Goal: Task Accomplishment & Management: Complete application form

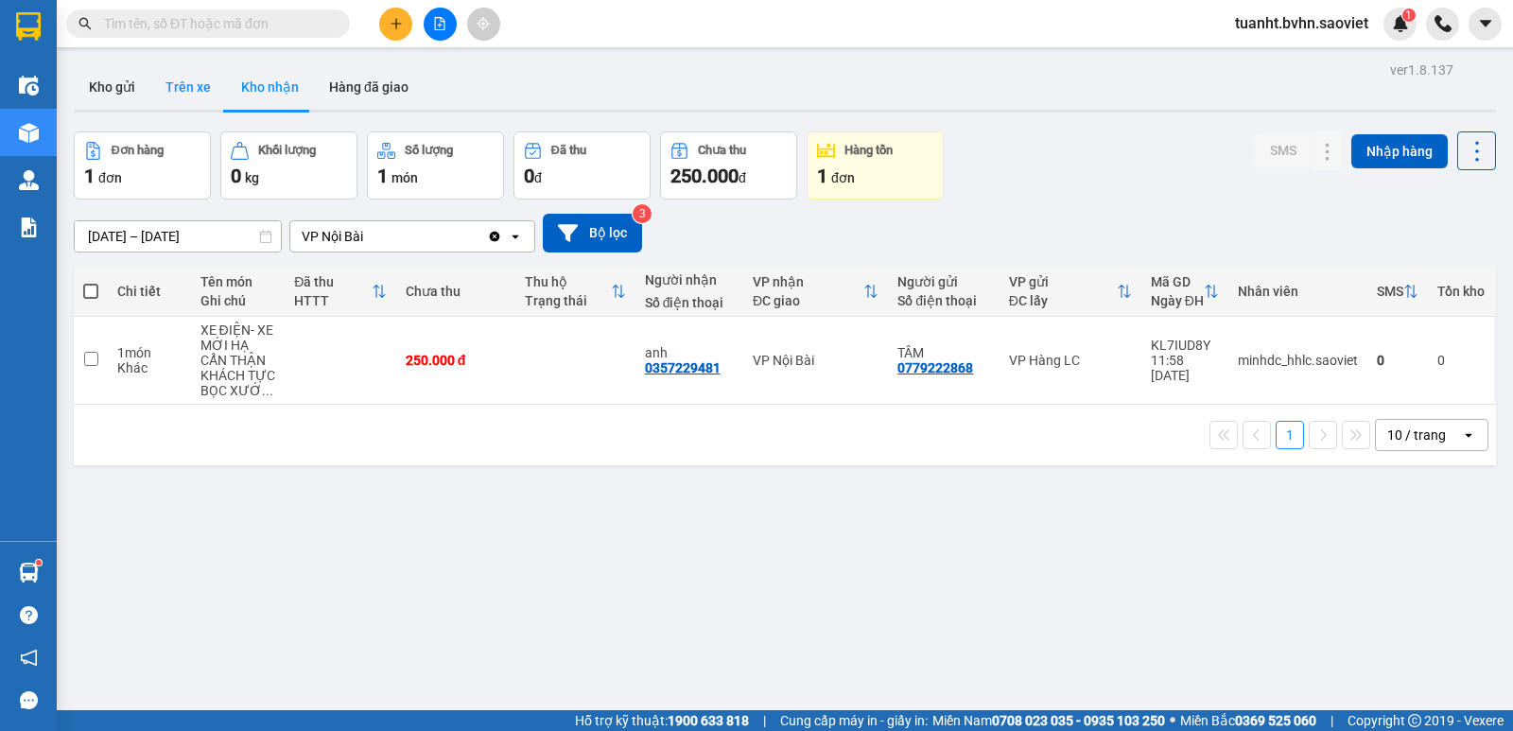
click at [203, 86] on button "Trên xe" at bounding box center [188, 86] width 76 height 45
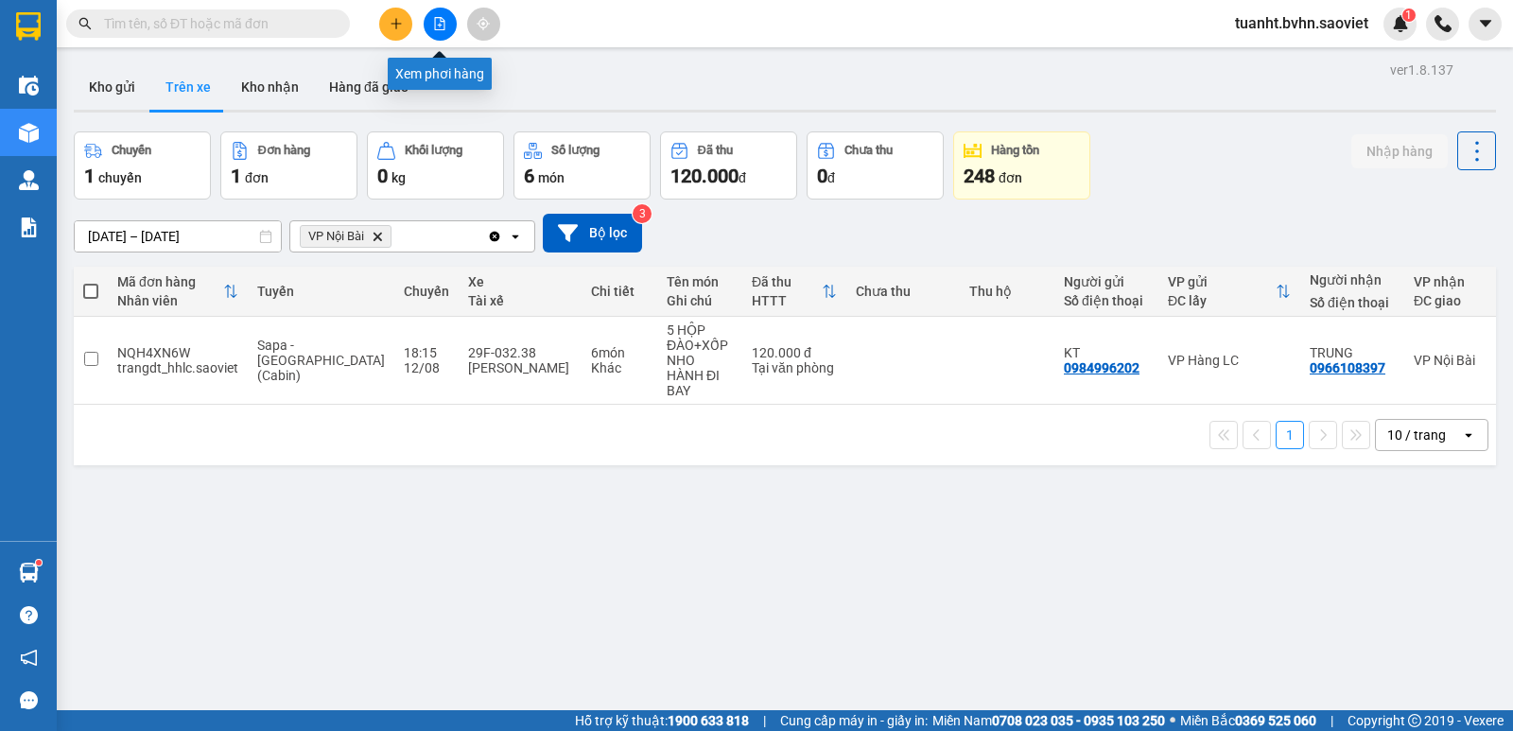
click at [440, 26] on icon "file-add" at bounding box center [439, 23] width 13 height 13
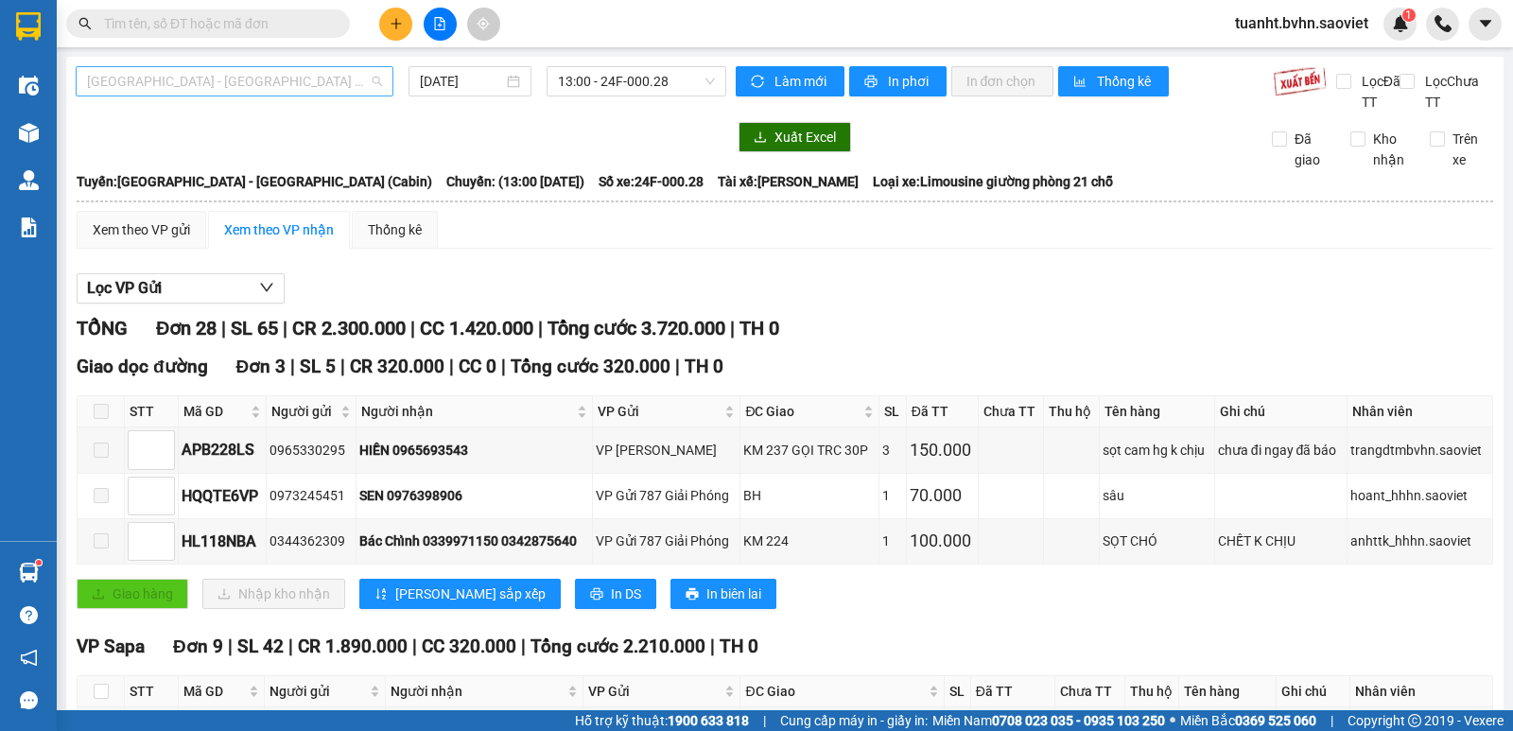
click at [266, 93] on span "[GEOGRAPHIC_DATA] - [GEOGRAPHIC_DATA] (Cabin)" at bounding box center [234, 81] width 295 height 28
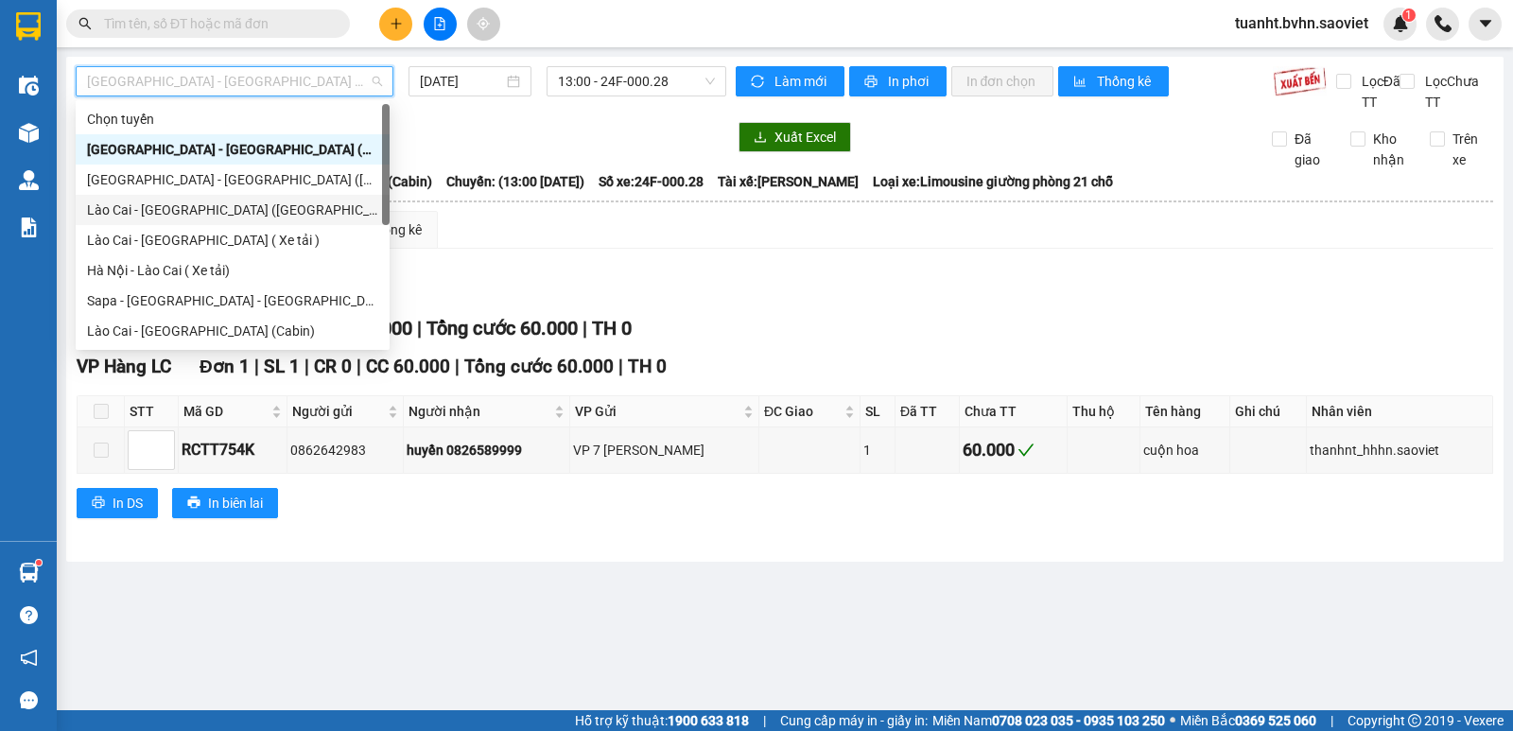
scroll to position [151, 0]
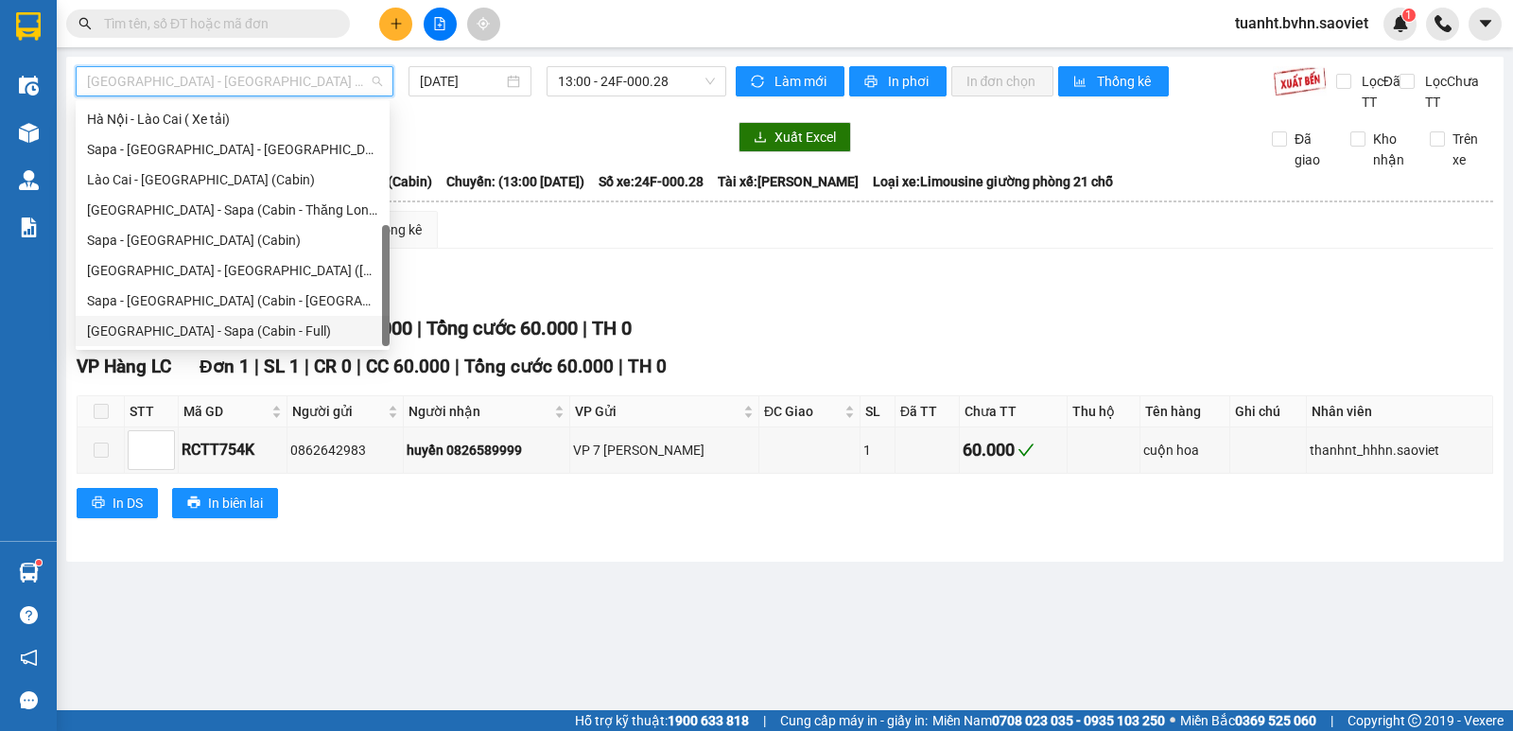
click at [209, 329] on div "[GEOGRAPHIC_DATA] - Sapa (Cabin - Full)" at bounding box center [232, 330] width 291 height 21
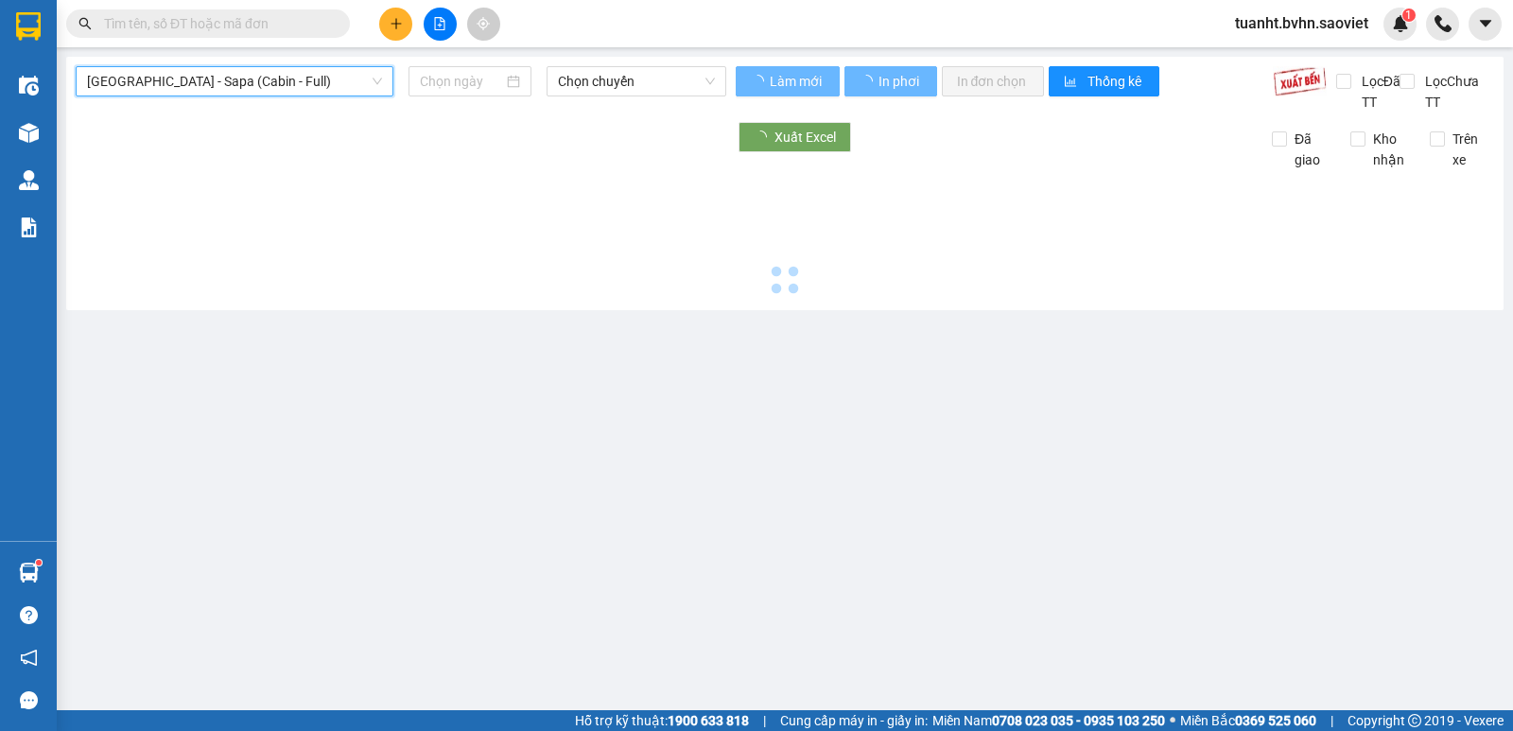
type input "[DATE]"
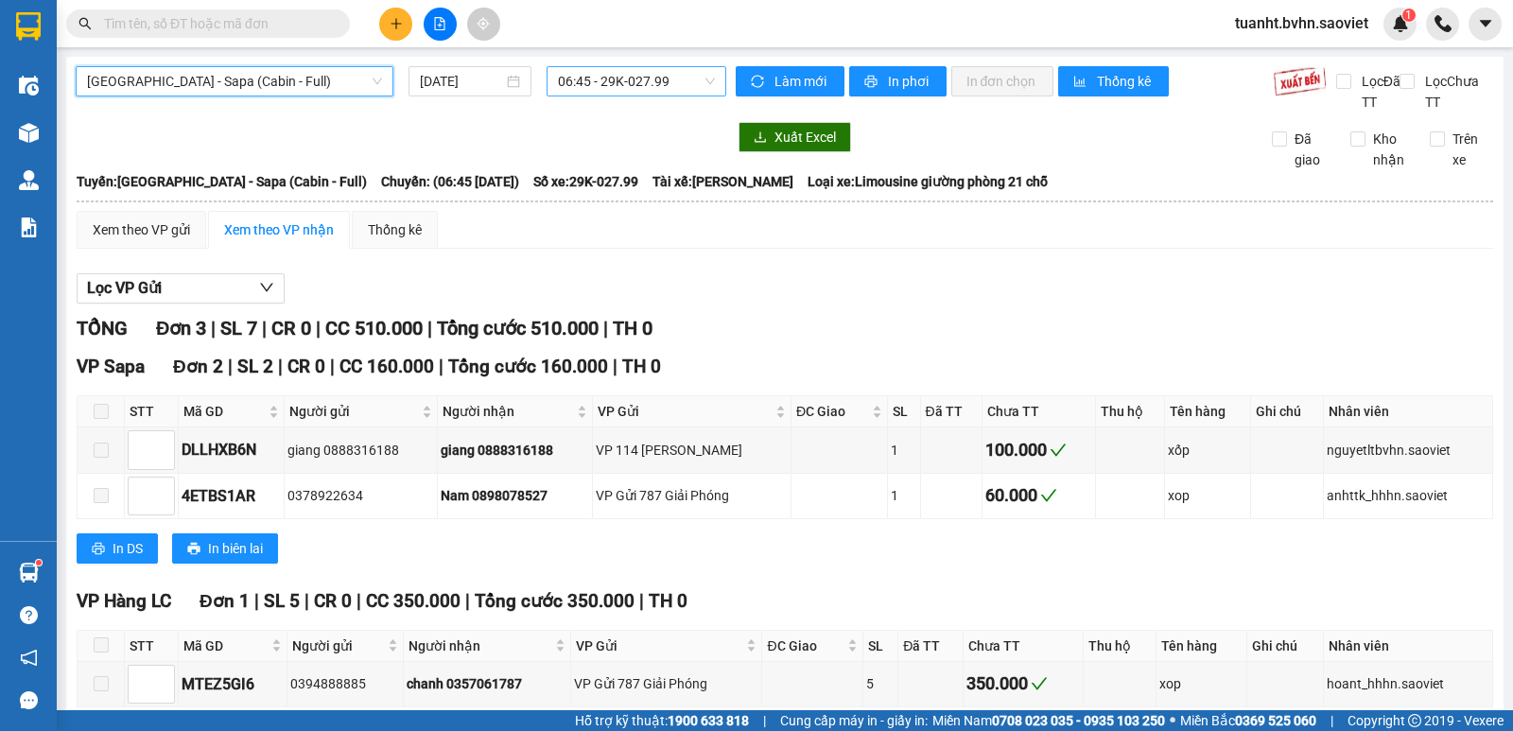
click at [611, 81] on span "06:45 - 29K-027.99" at bounding box center [636, 81] width 156 height 28
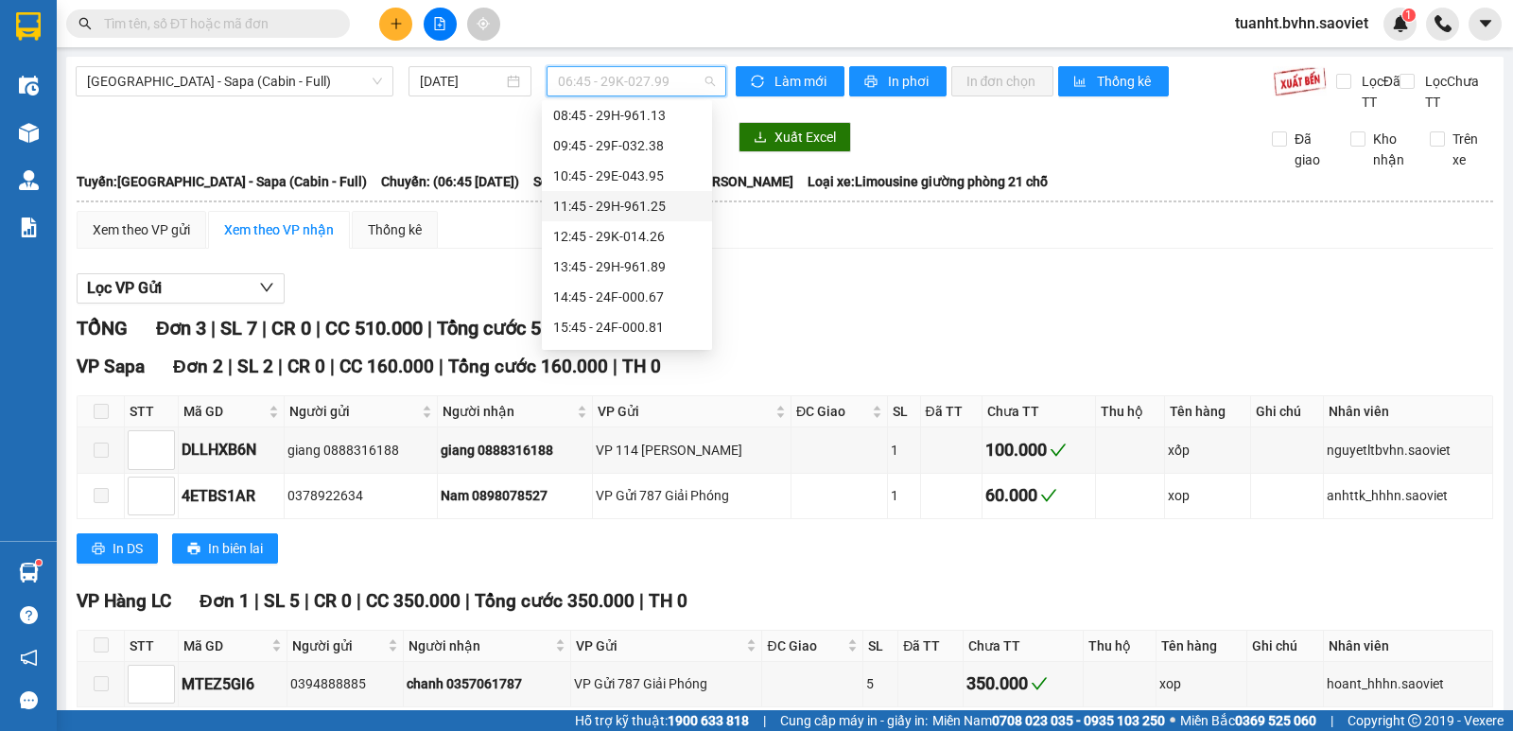
scroll to position [189, 0]
click at [614, 291] on div "17:45 - 29F-032.69" at bounding box center [626, 293] width 147 height 21
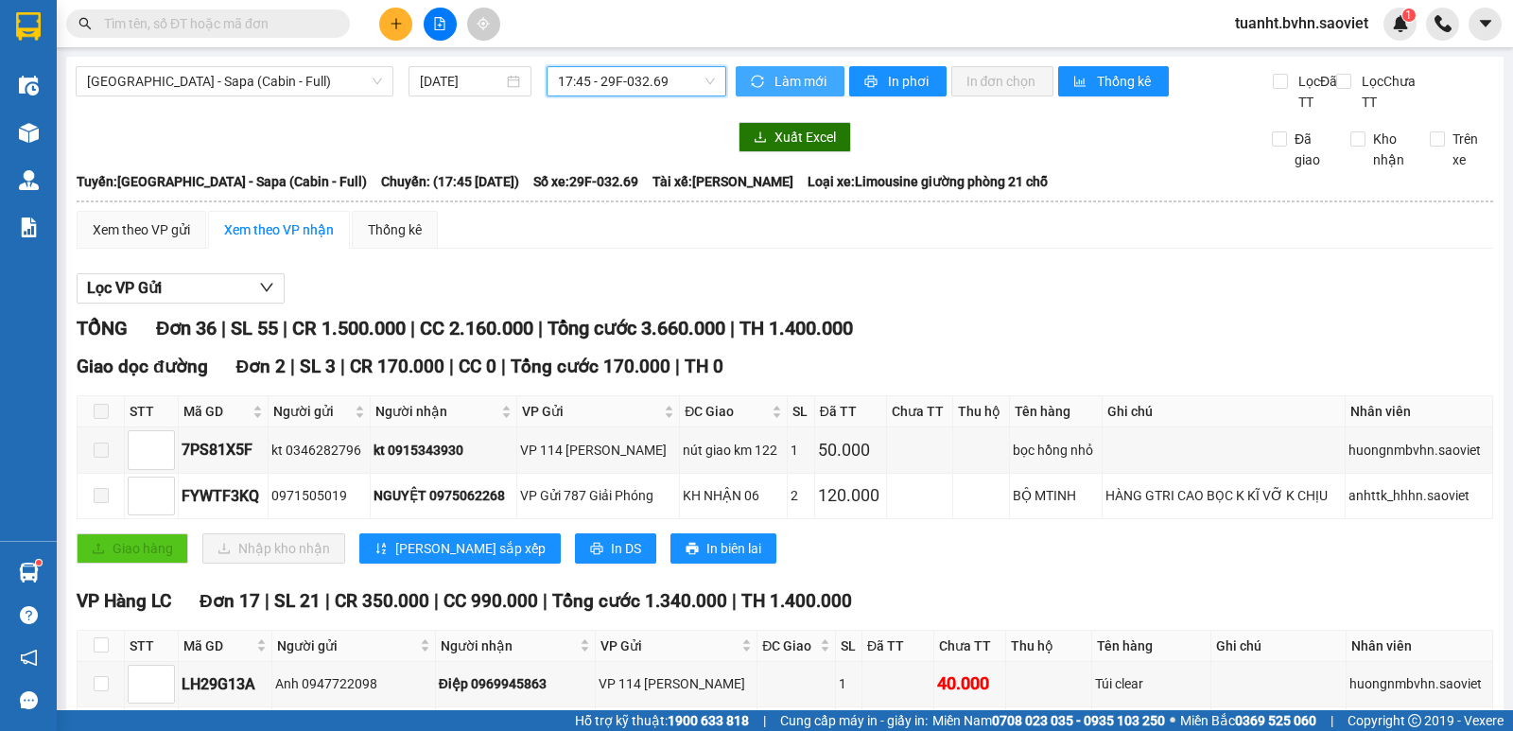
click at [775, 78] on span "Làm mới" at bounding box center [801, 81] width 55 height 21
click at [888, 86] on span "In phơi" at bounding box center [909, 81] width 43 height 21
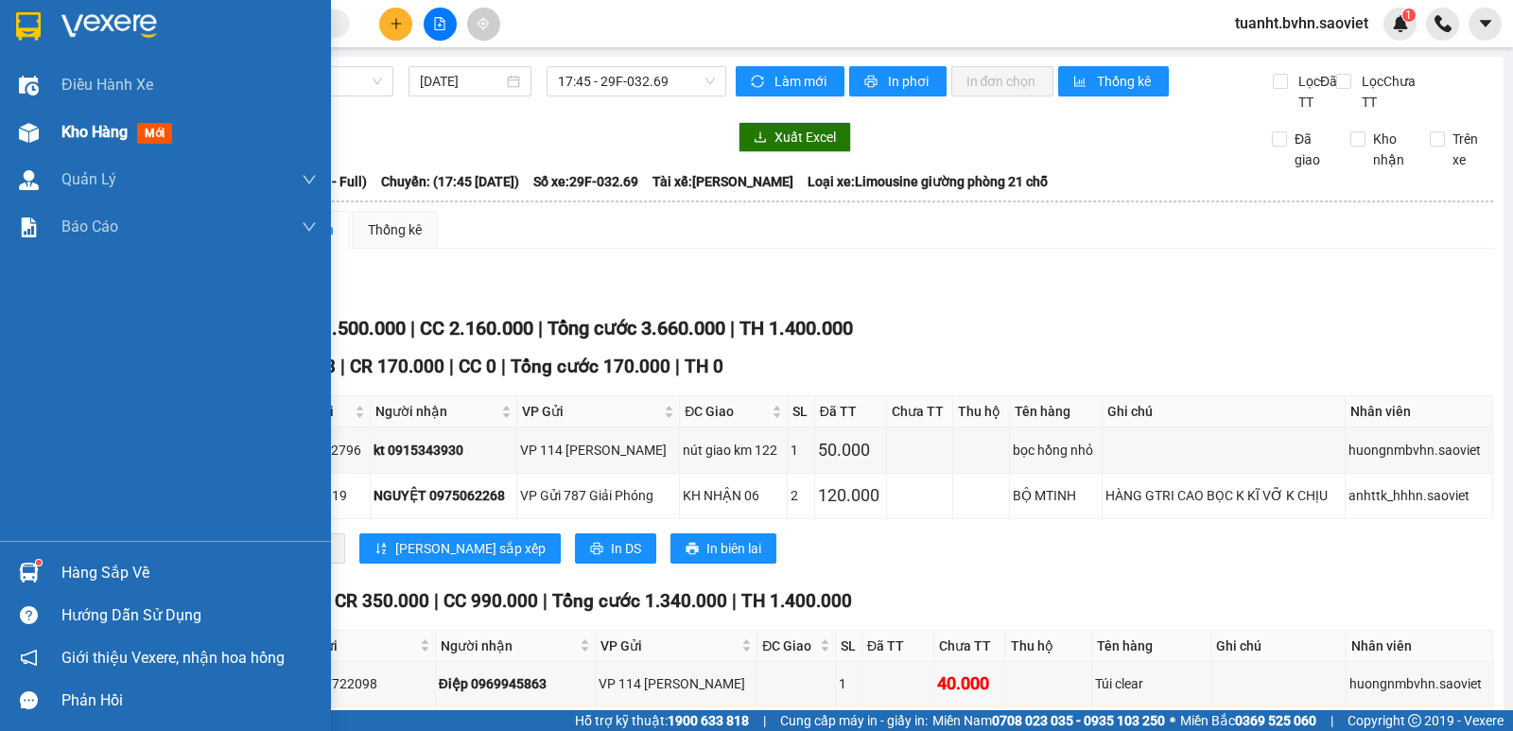
click at [80, 132] on span "Kho hàng" at bounding box center [94, 132] width 66 height 18
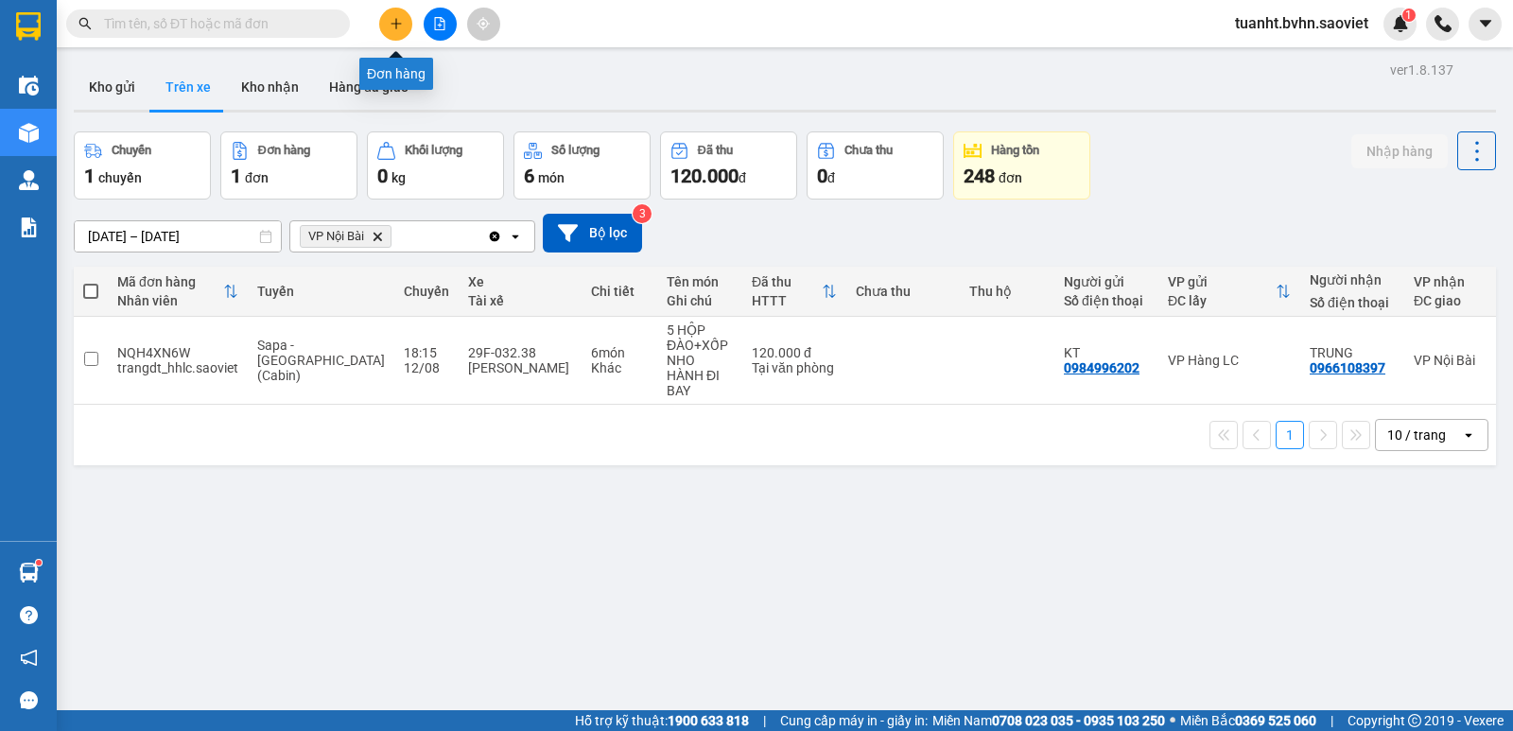
click at [396, 25] on icon "plus" at bounding box center [395, 23] width 1 height 10
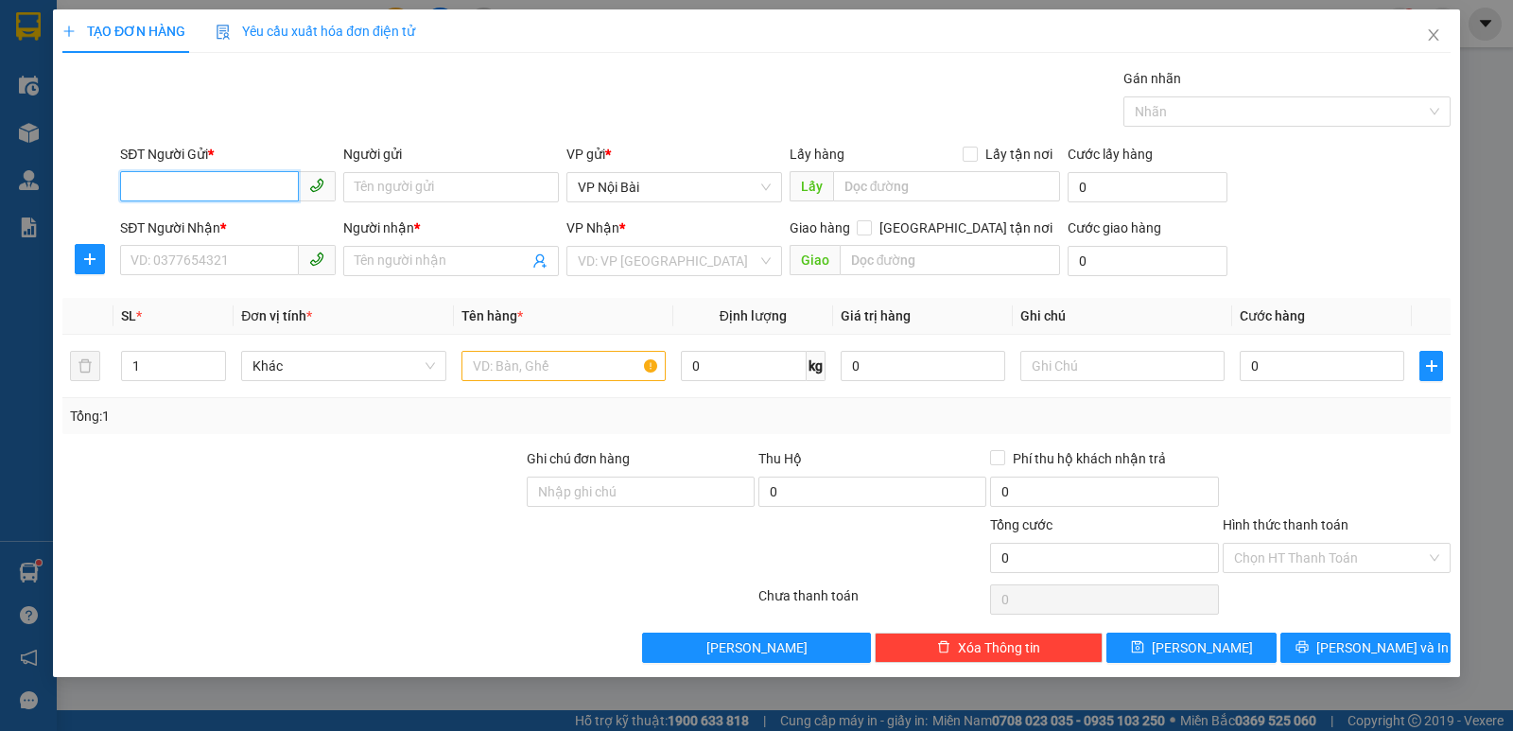
click at [264, 183] on input "SĐT Người Gửi *" at bounding box center [209, 186] width 179 height 30
type input "0367367625"
click at [259, 214] on div "0367367625 - KT" at bounding box center [228, 225] width 216 height 30
type input "KT"
type input "0946334886"
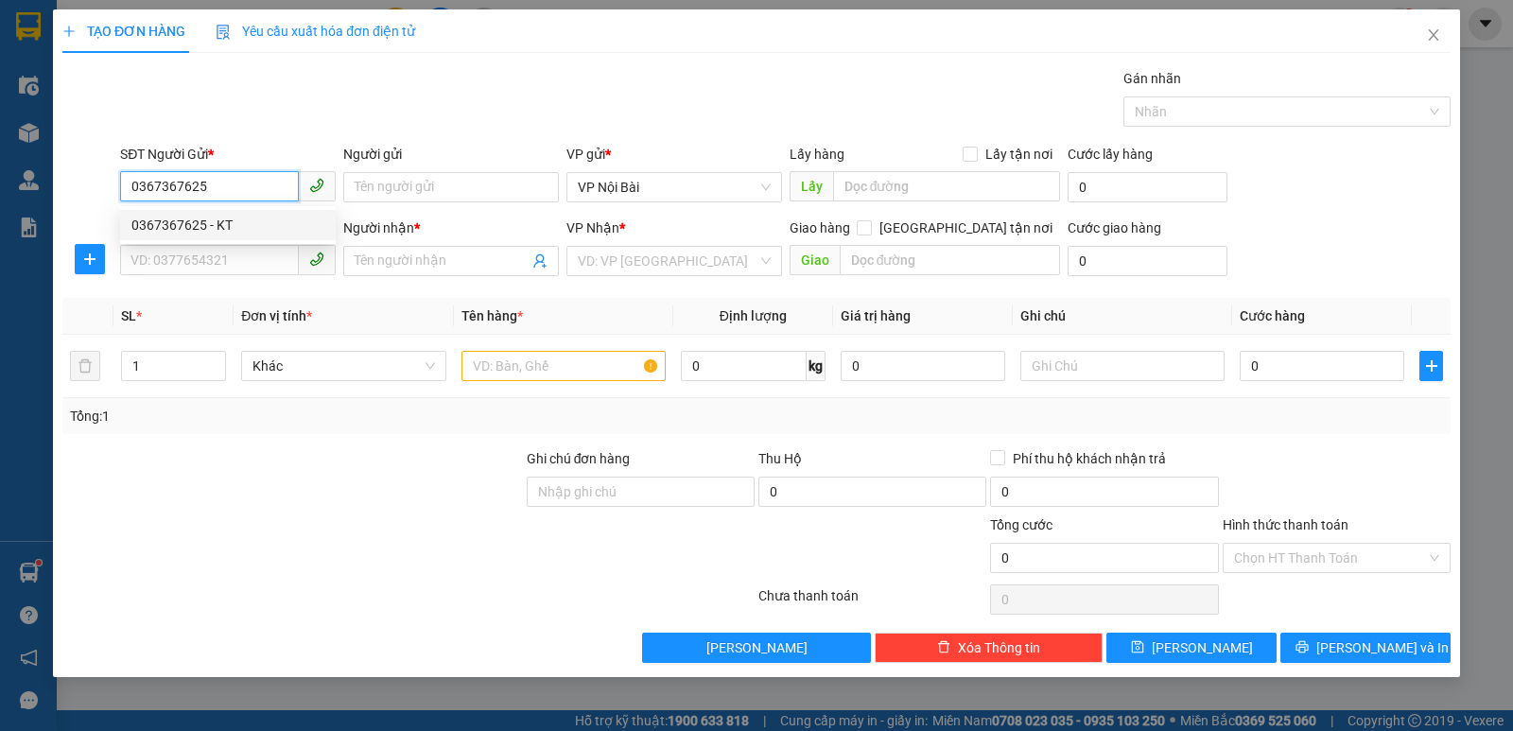
type input "ĐỨC ANH"
type input "0367367625"
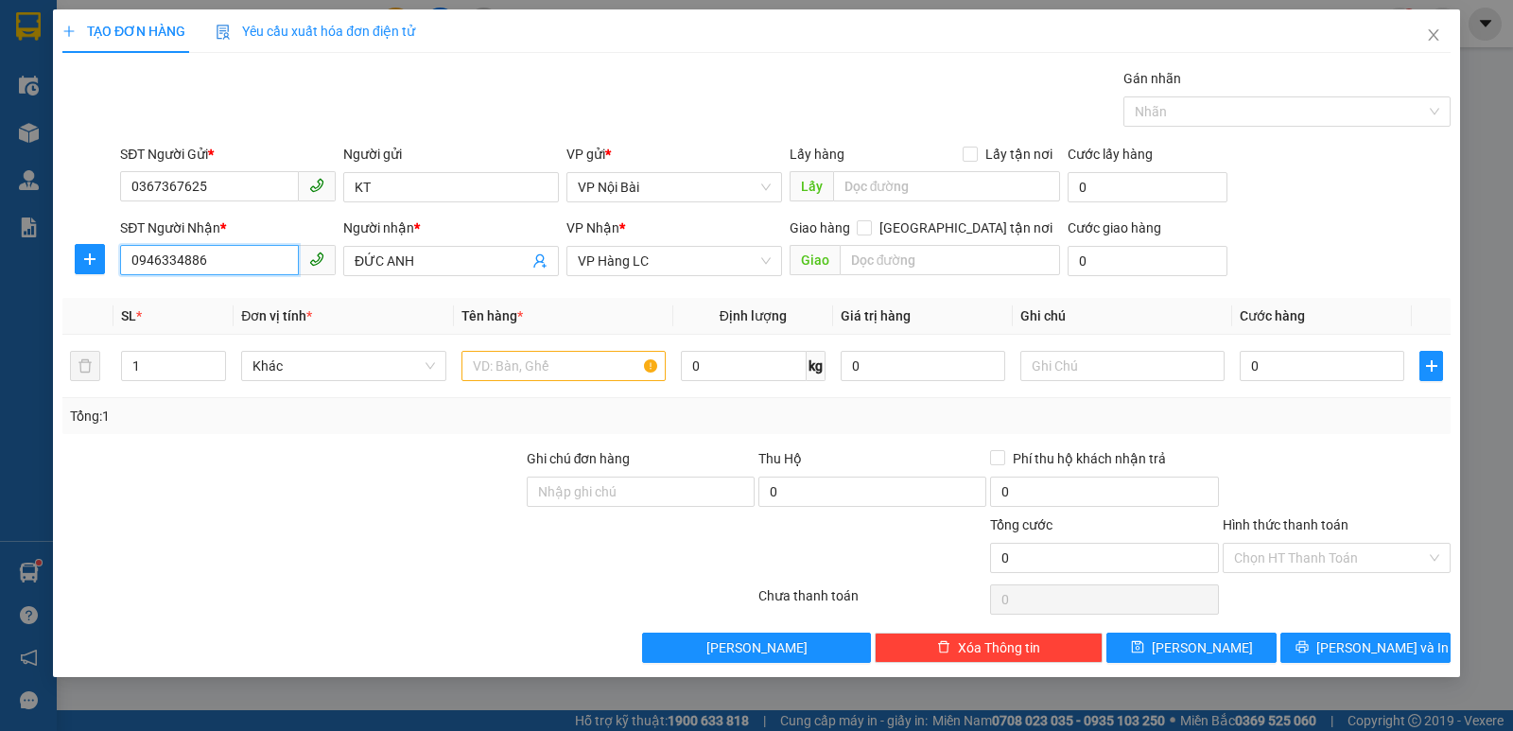
click at [274, 254] on input "0946334886" at bounding box center [209, 260] width 179 height 30
type input "0"
type input "0973621982"
click at [441, 262] on input "ĐỨC ANH" at bounding box center [442, 261] width 174 height 21
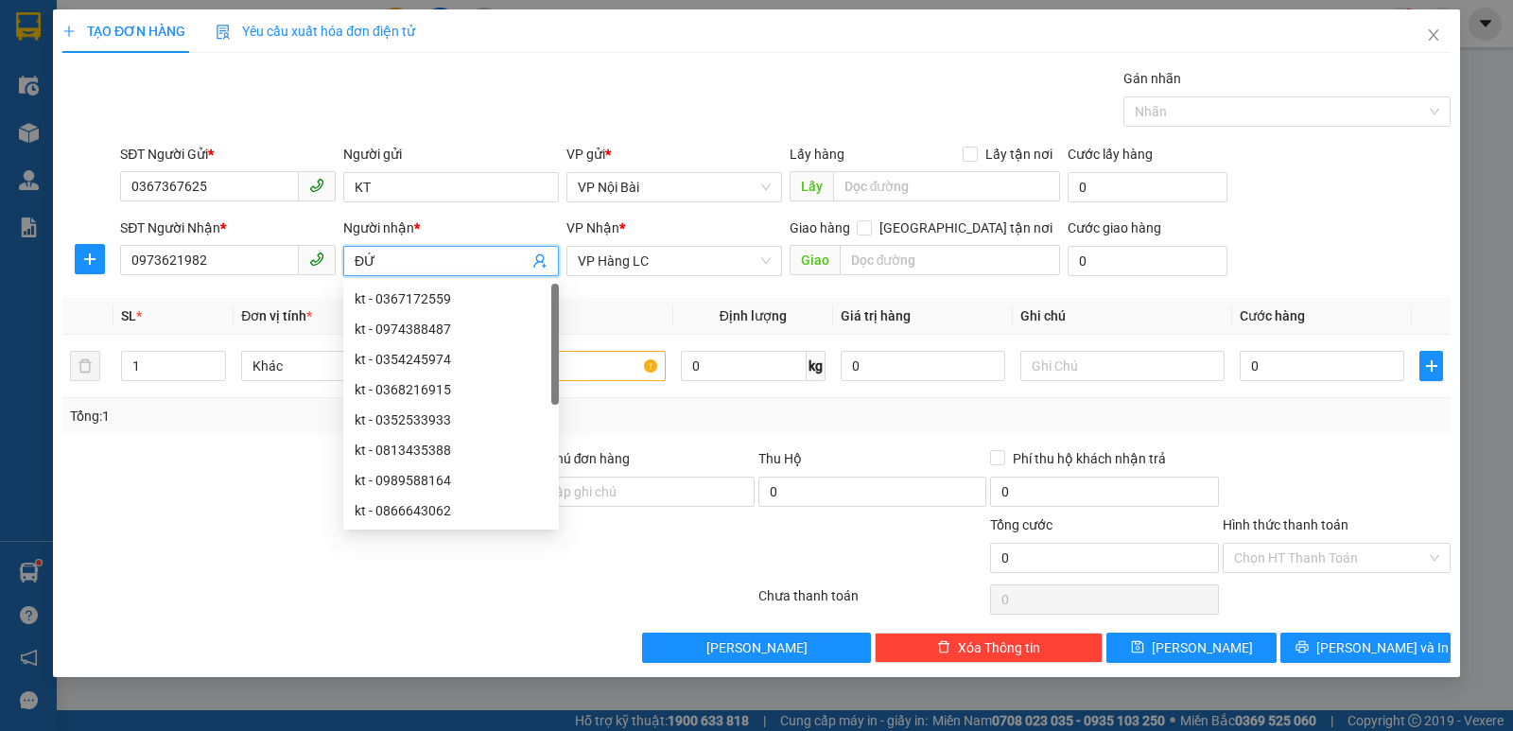
type input "Đ"
type input "KT"
click at [626, 95] on div "Gán nhãn Nhãn" at bounding box center [785, 101] width 1338 height 66
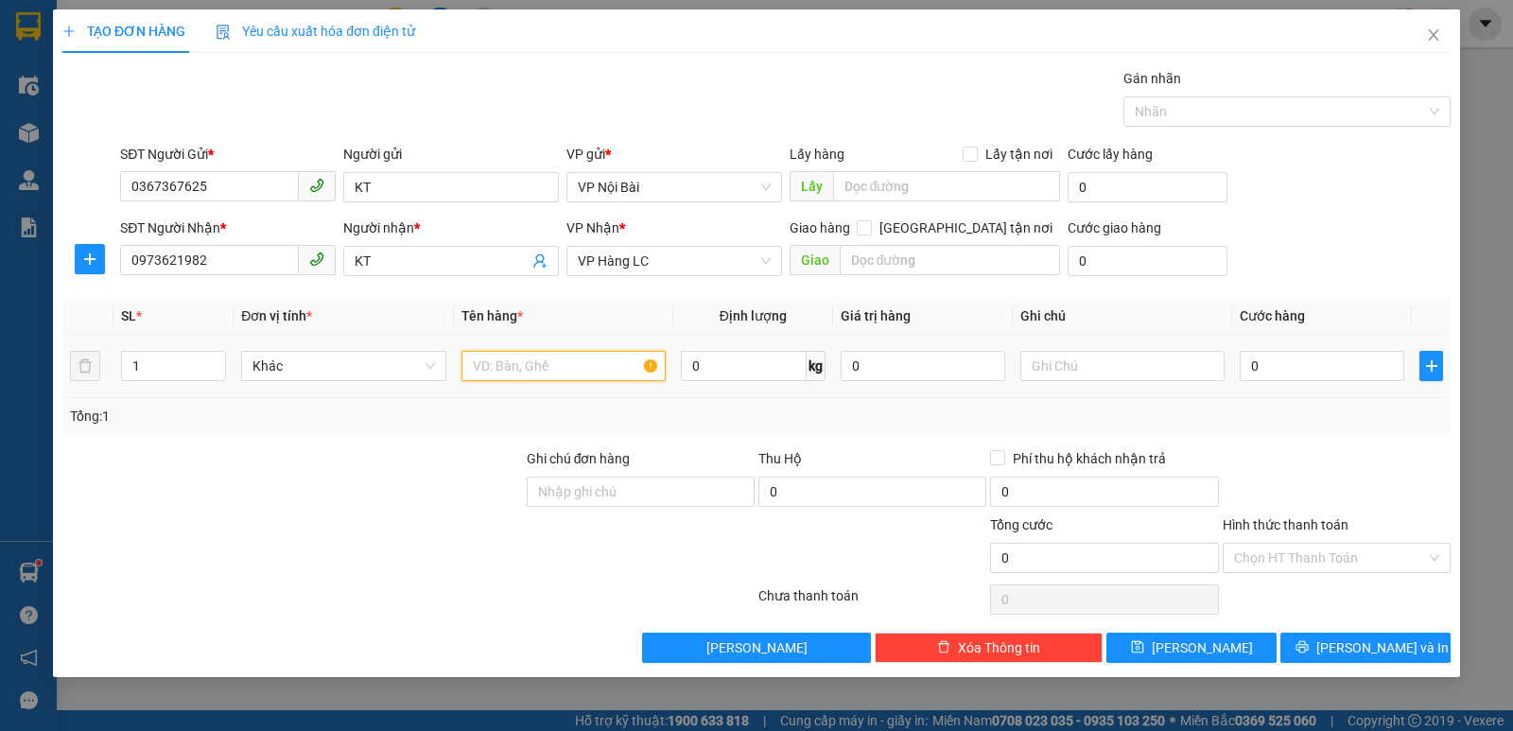
click at [597, 372] on input "text" at bounding box center [563, 366] width 204 height 30
type input "01 XỐP"
click at [1350, 363] on input "0" at bounding box center [1321, 366] width 164 height 30
type input "1"
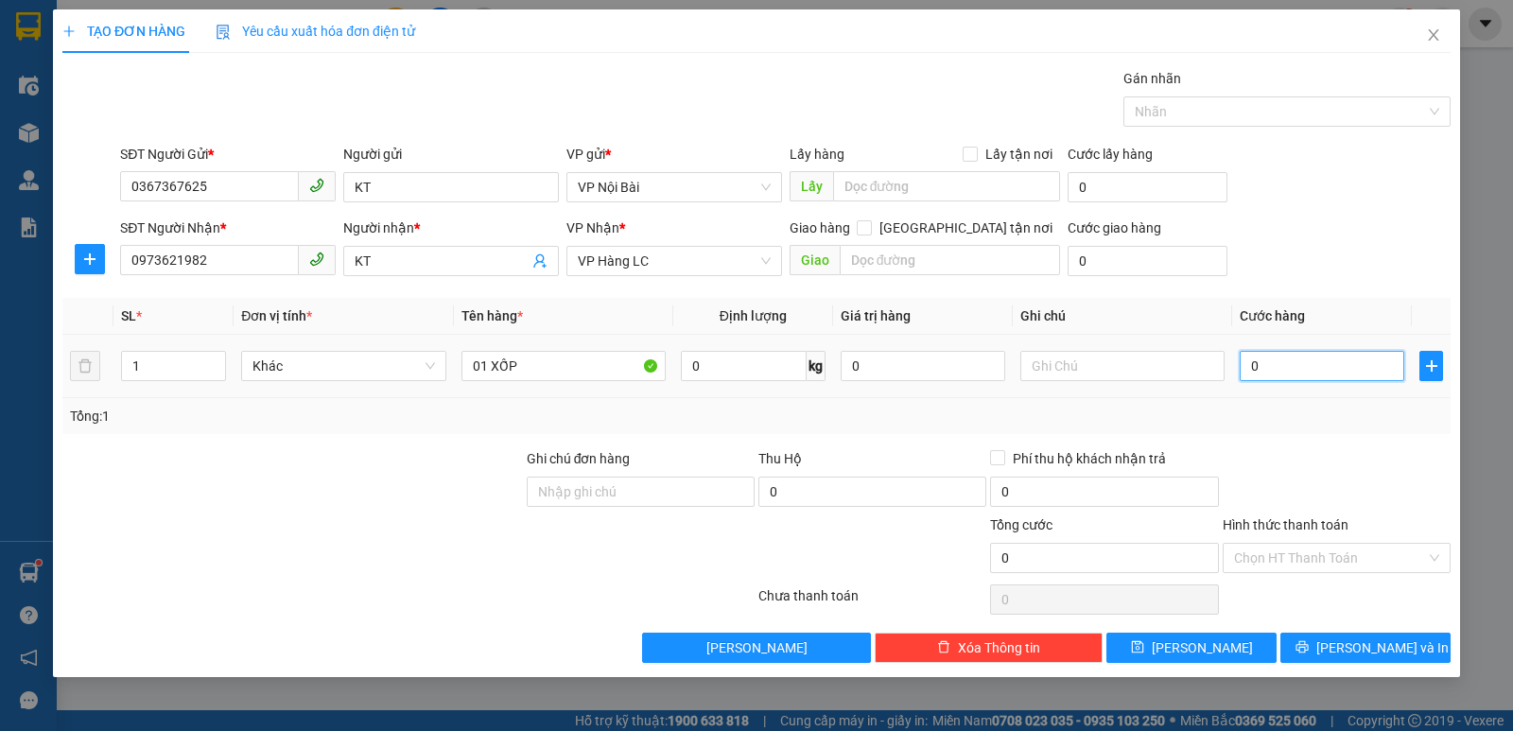
type input "1"
type input "10"
type input "100"
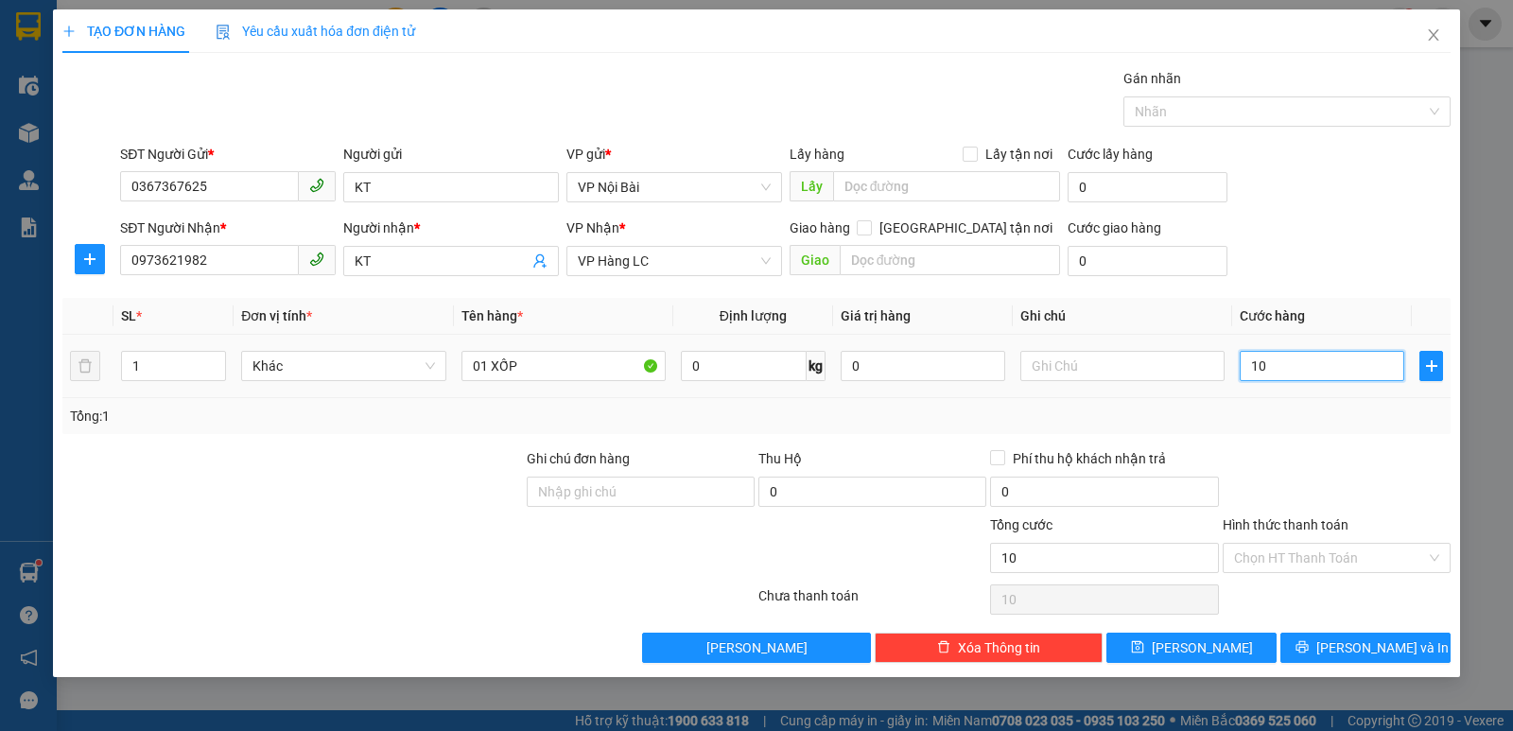
type input "100"
type input "100.000"
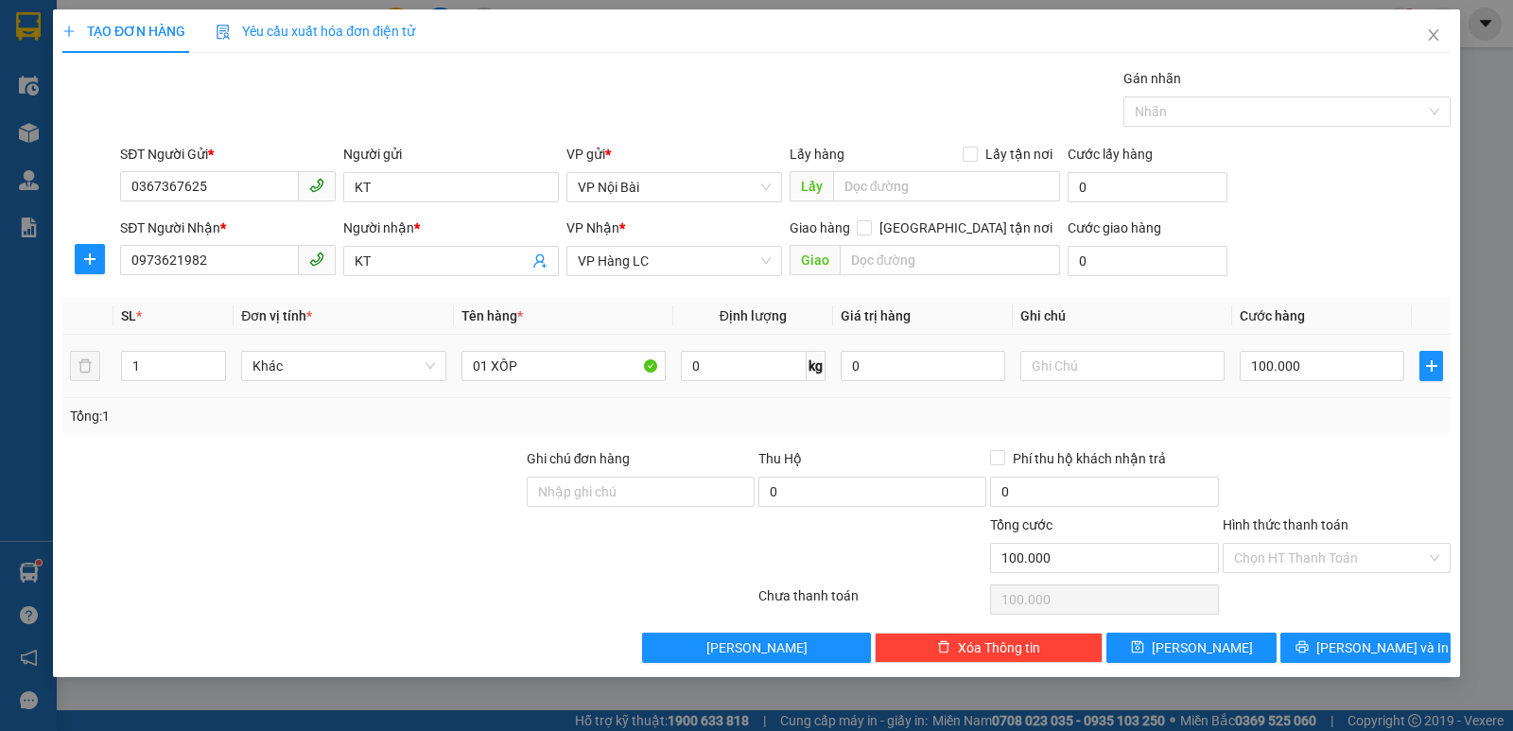
click at [1259, 396] on td "100.000" at bounding box center [1322, 366] width 180 height 63
click at [1344, 654] on button "[PERSON_NAME] và In" at bounding box center [1365, 647] width 170 height 30
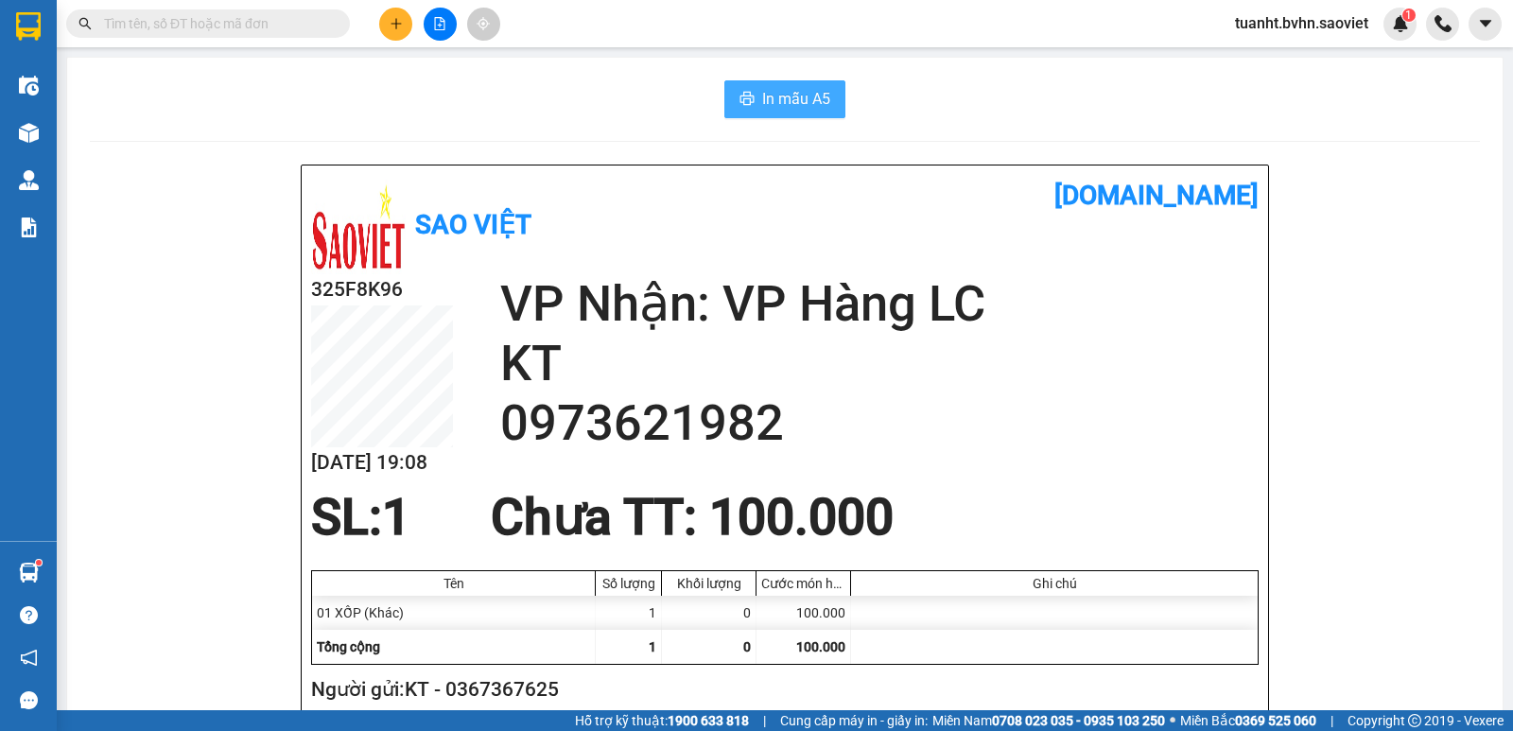
click at [789, 100] on span "In mẫu A5" at bounding box center [796, 99] width 68 height 24
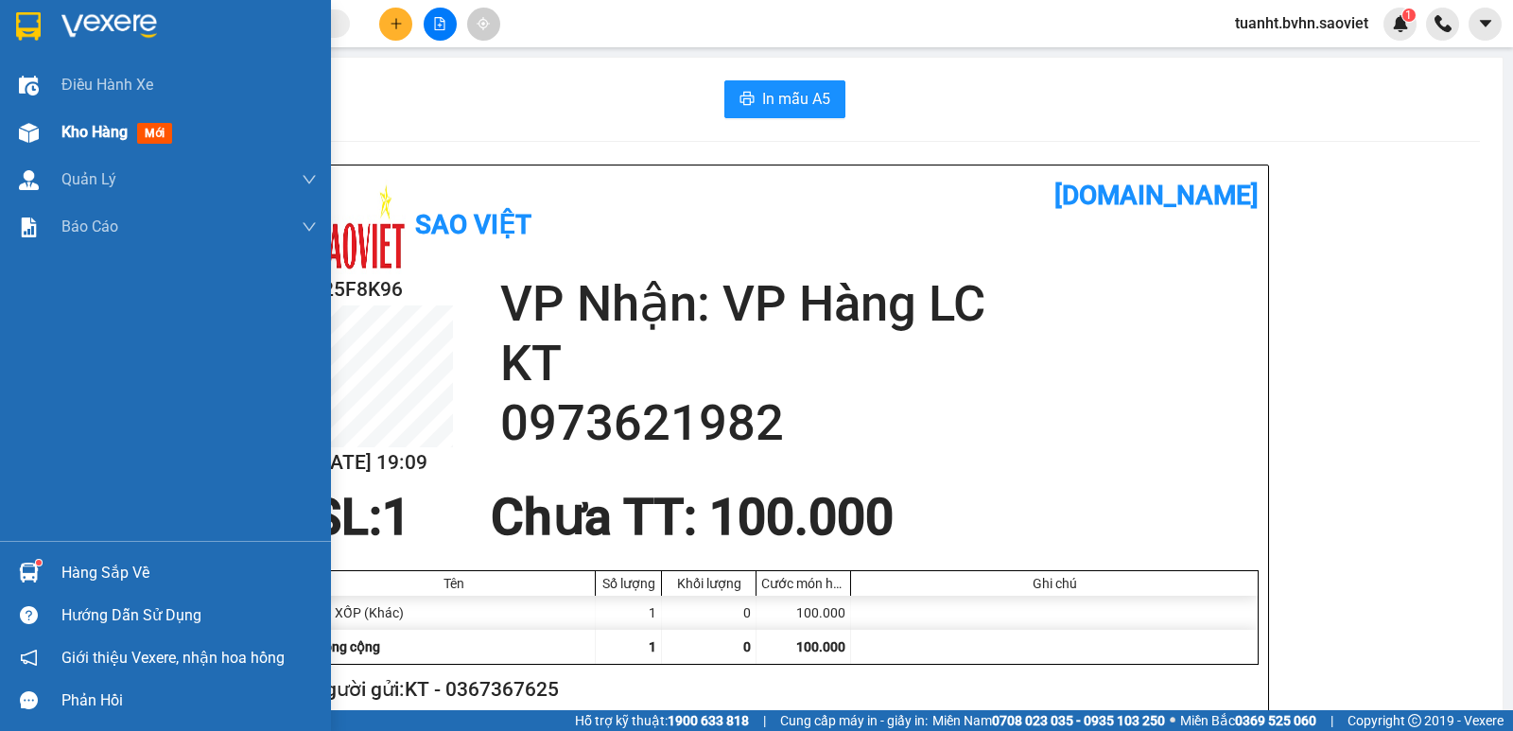
click at [70, 130] on span "Kho hàng" at bounding box center [94, 132] width 66 height 18
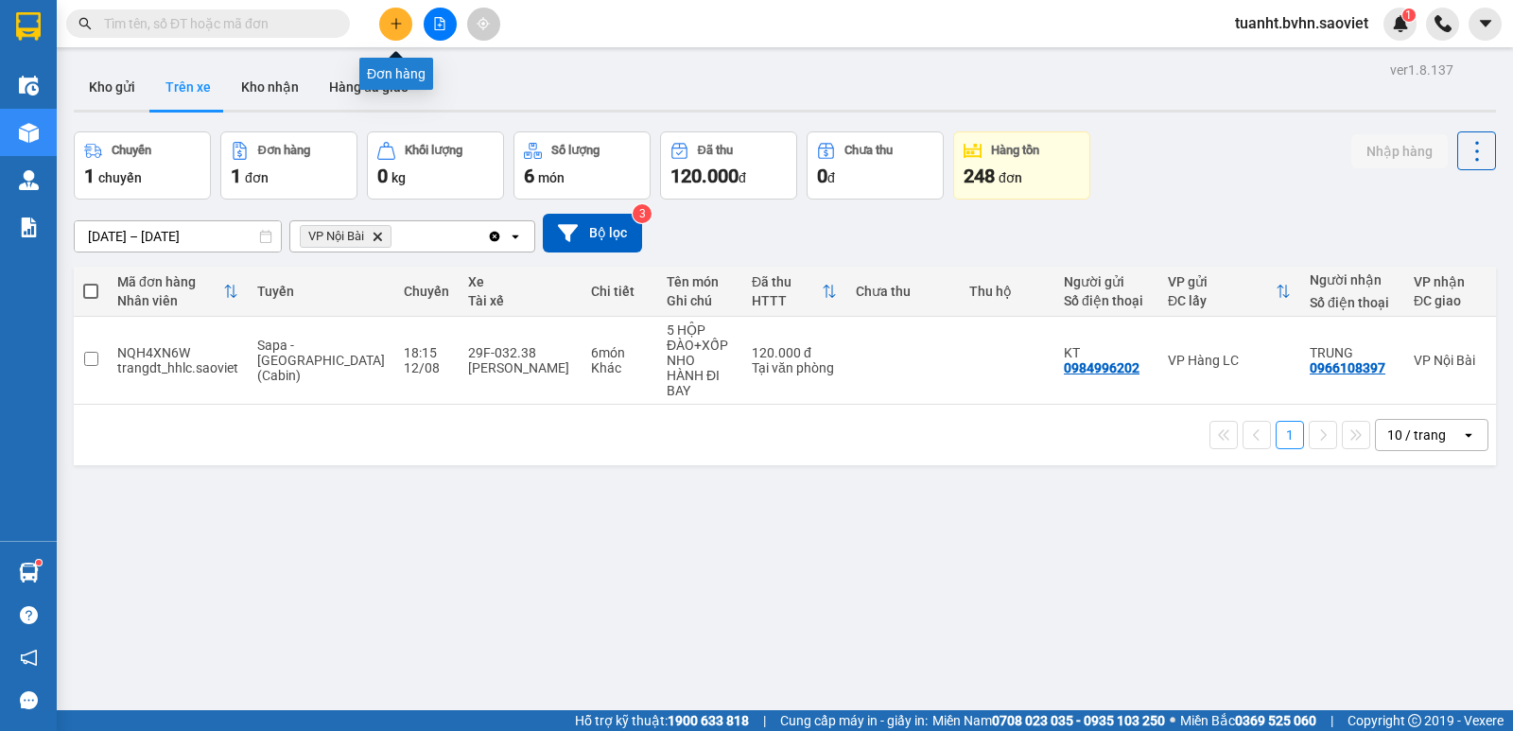
click at [401, 26] on icon "plus" at bounding box center [395, 23] width 13 height 13
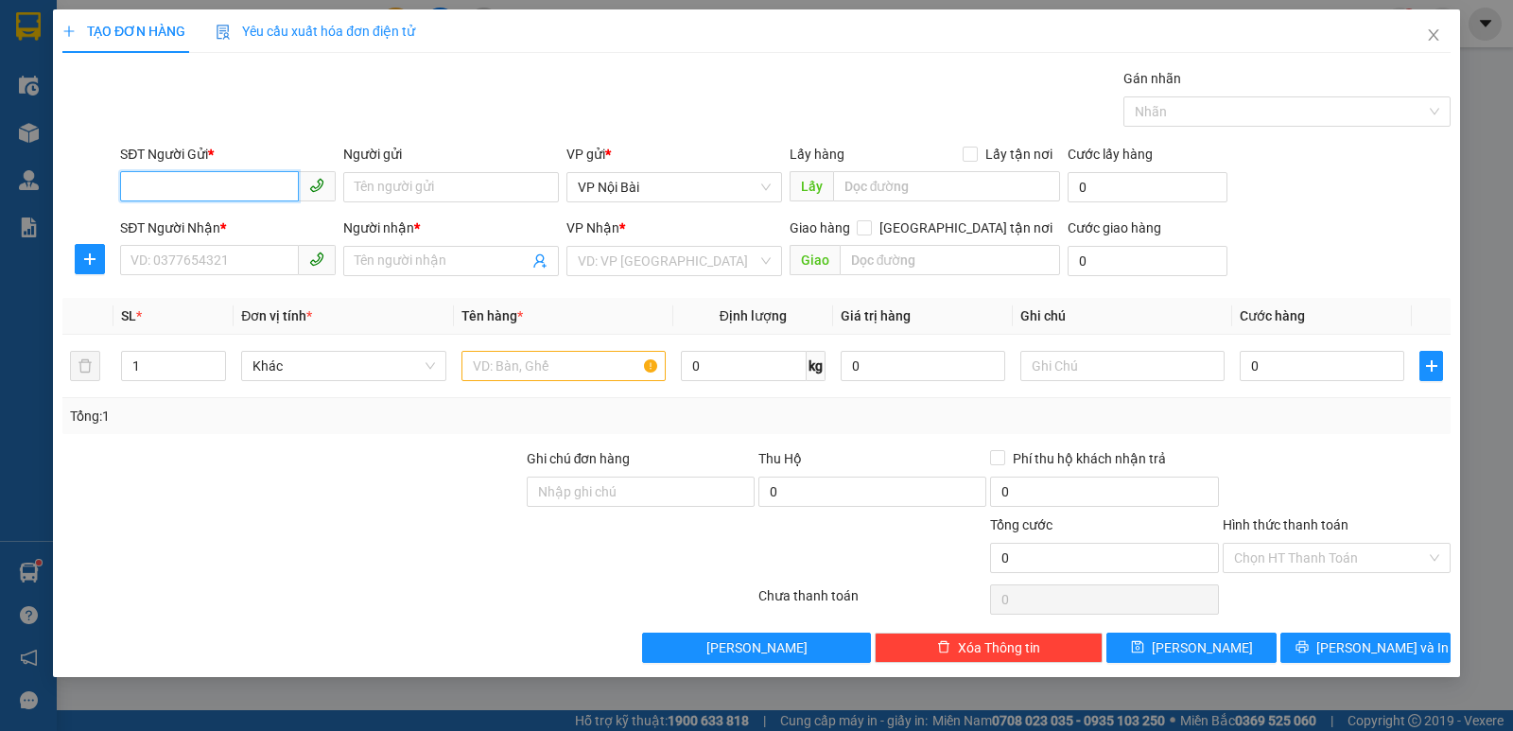
click at [282, 189] on input "SĐT Người Gửi *" at bounding box center [209, 186] width 179 height 30
click at [279, 213] on div "0528160000 - [PERSON_NAME]" at bounding box center [228, 225] width 216 height 30
type input "0528160000"
type input "[PERSON_NAME]"
type input "0947735885"
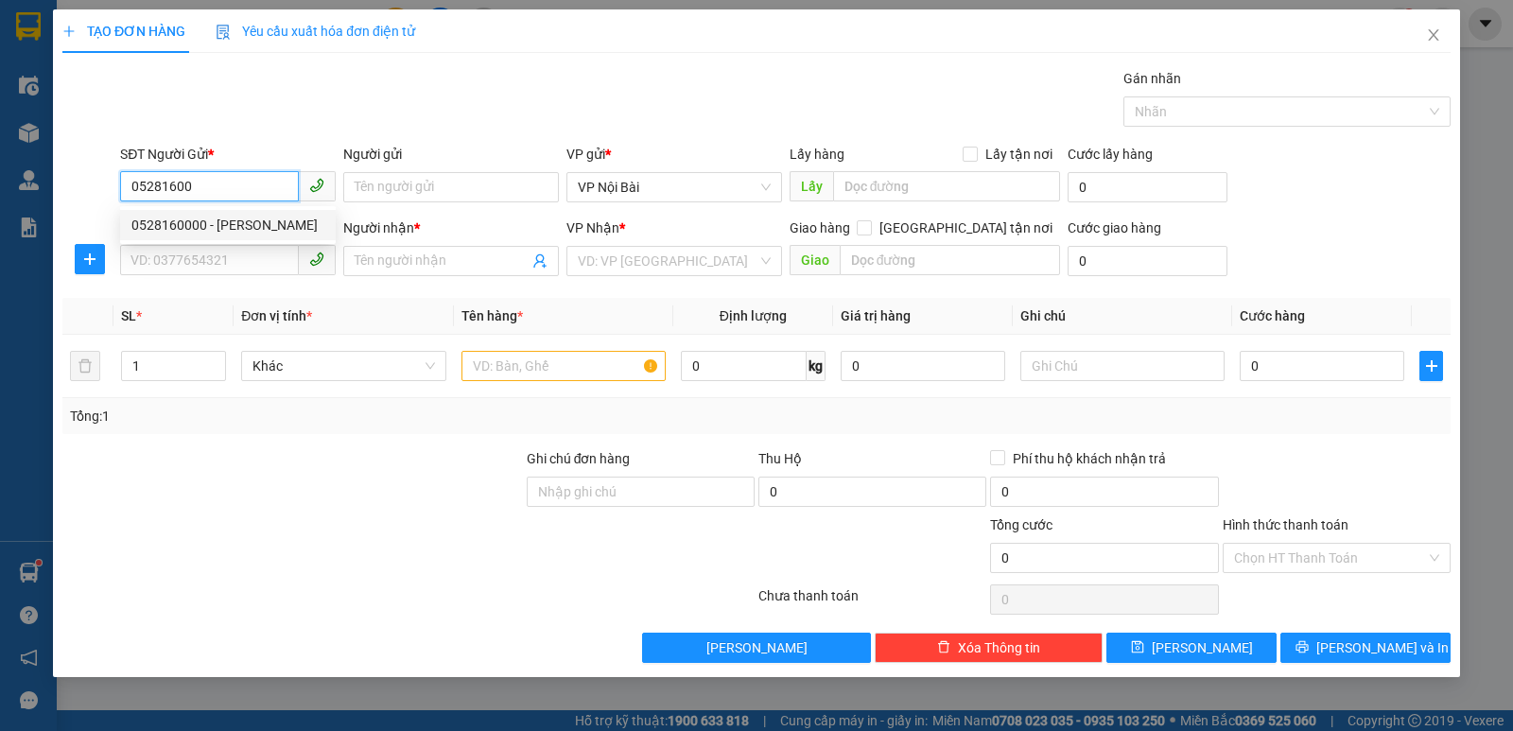
type input "Trang"
type input "..."
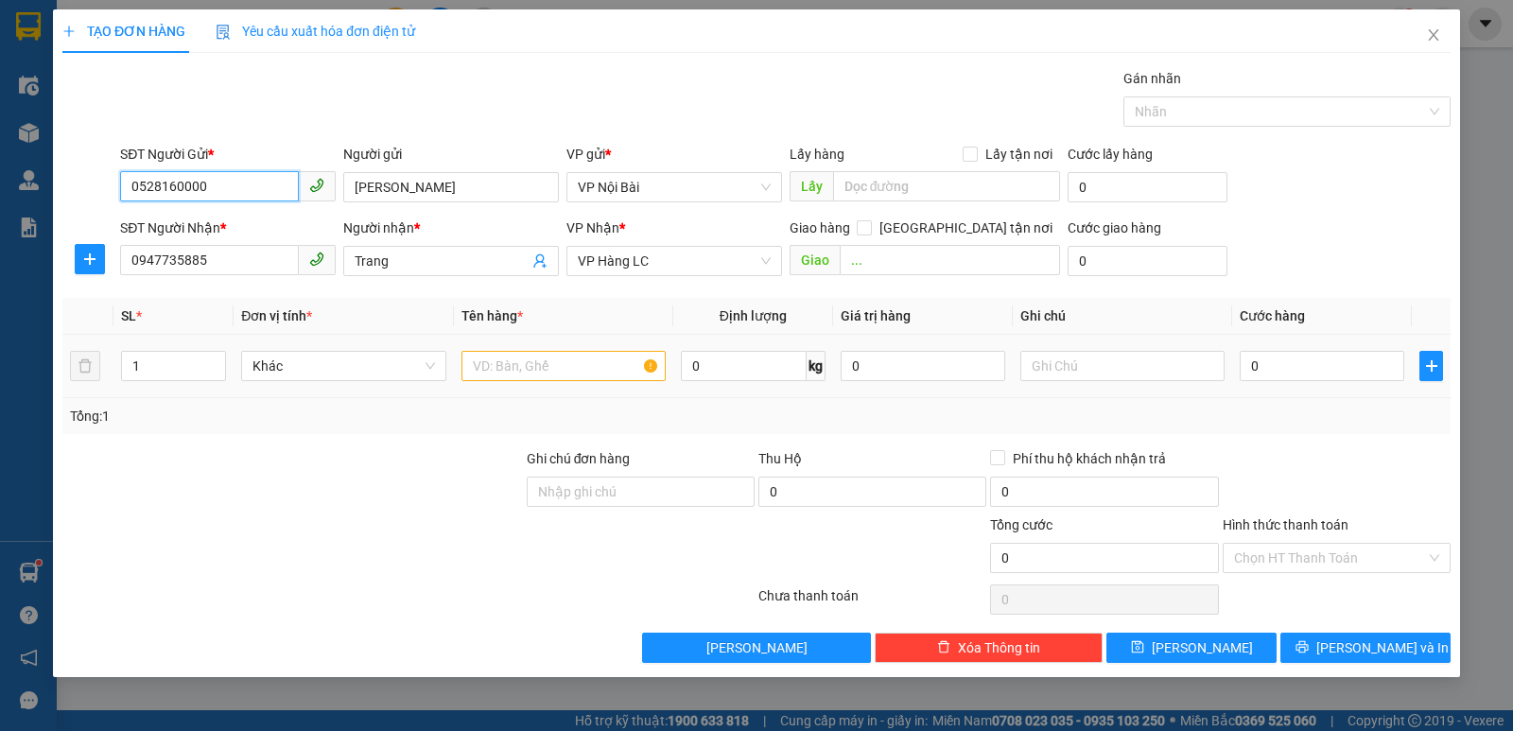
type input "0528160000"
click at [598, 364] on input "text" at bounding box center [563, 366] width 204 height 30
type input "02 XỐP"
type input "2"
click at [212, 354] on span "Increase Value" at bounding box center [214, 360] width 21 height 17
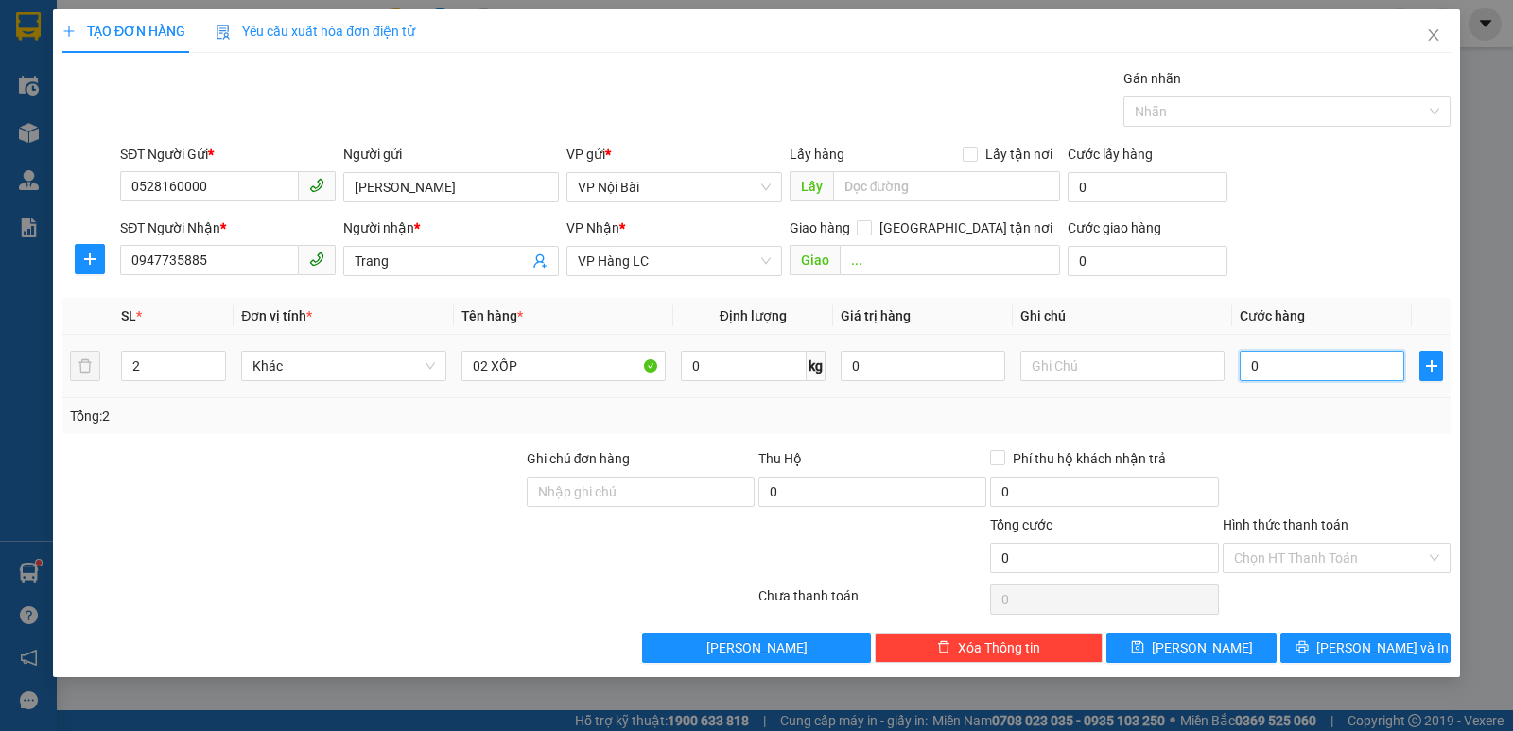
click at [1349, 368] on input "0" at bounding box center [1321, 366] width 164 height 30
type input "1"
type input "16"
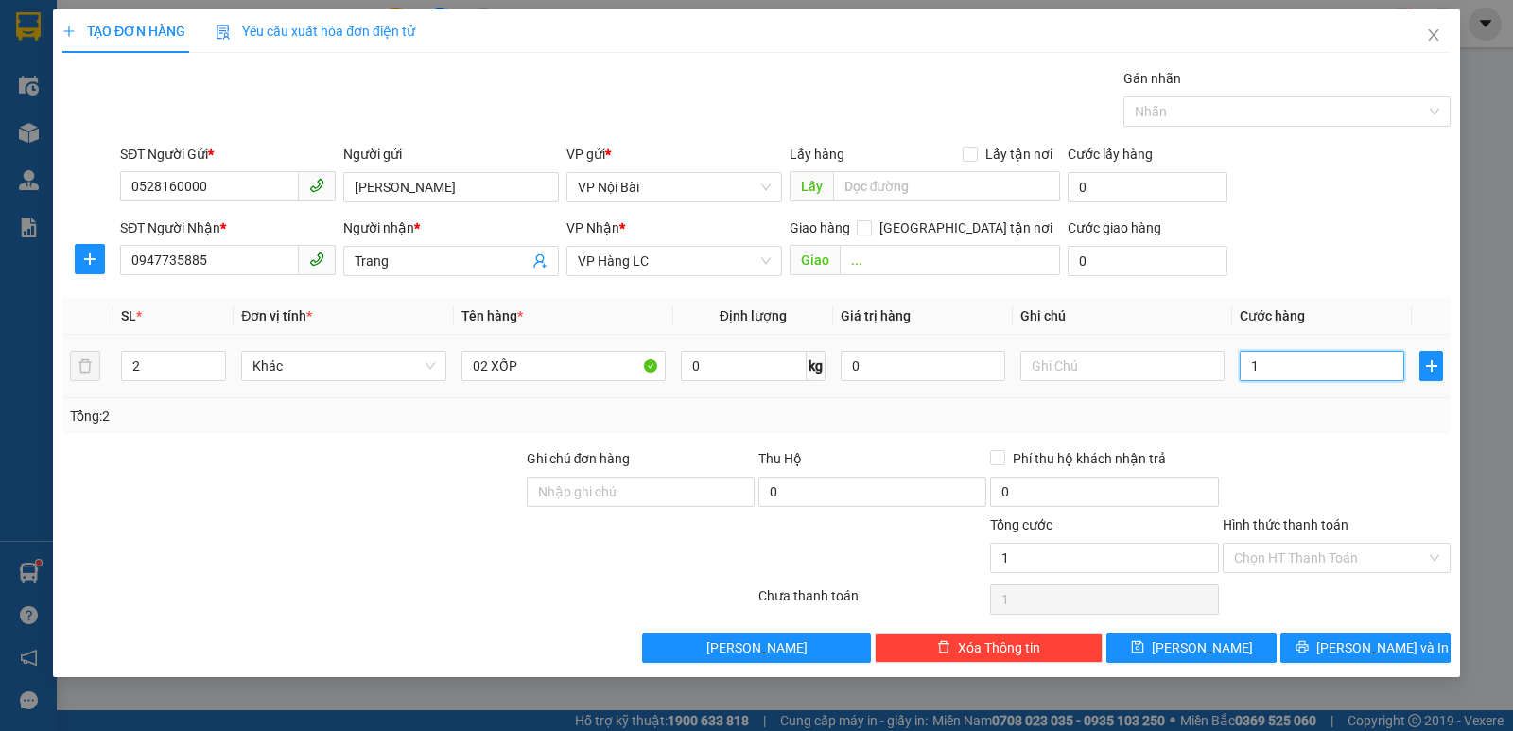
type input "16"
type input "160"
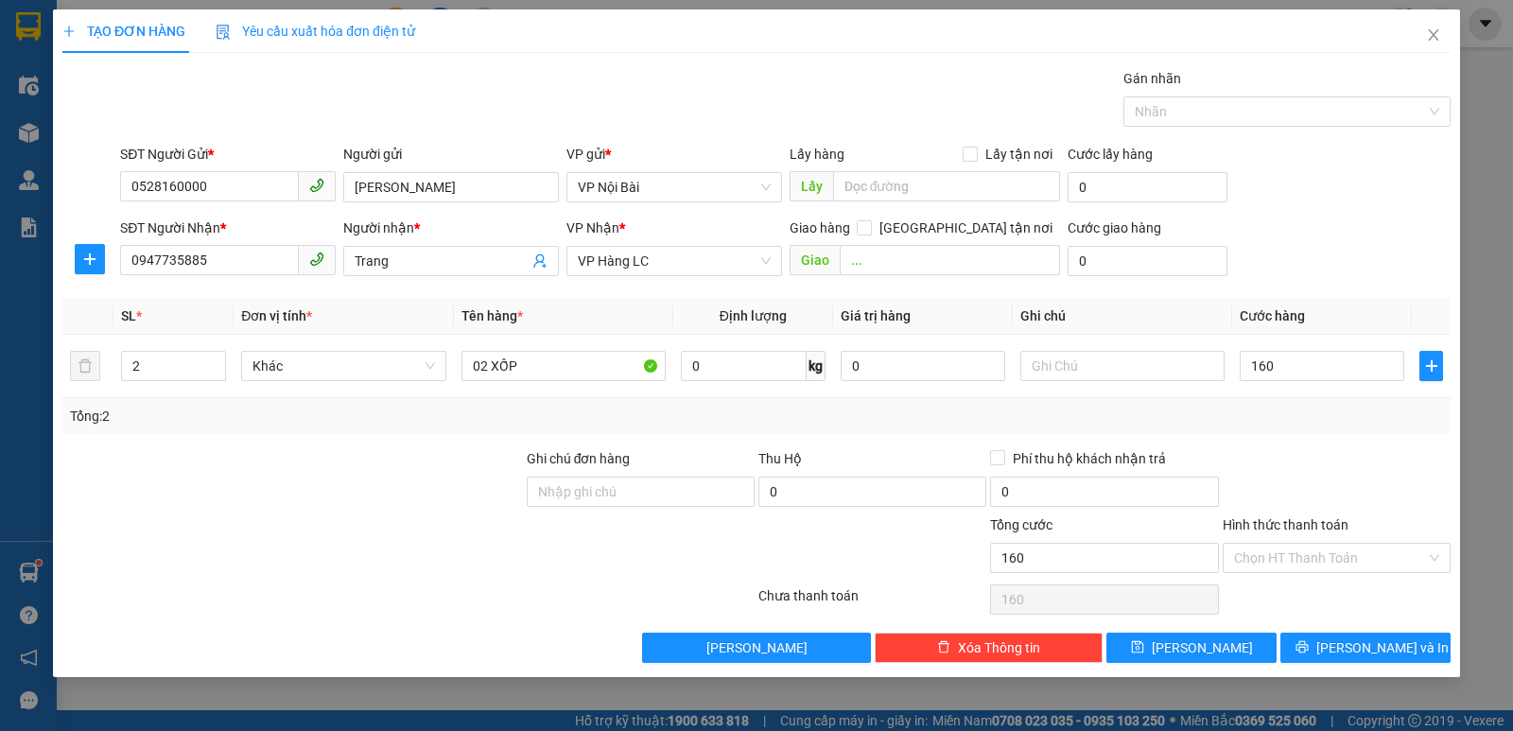
type input "160.000"
click at [1348, 398] on div "Tổng: 2" at bounding box center [756, 416] width 1388 height 36
click at [1319, 642] on button "[PERSON_NAME] và In" at bounding box center [1365, 647] width 170 height 30
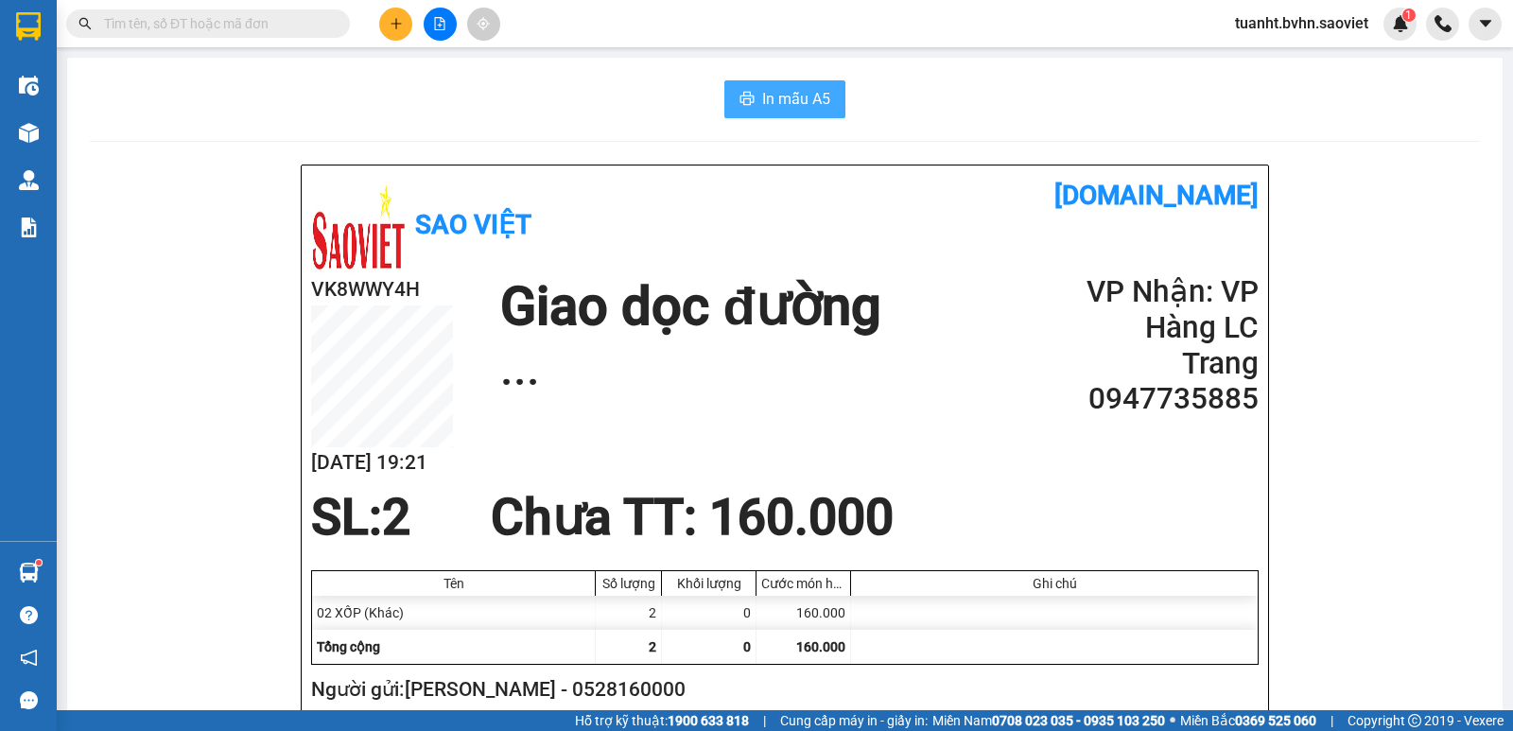
click at [787, 95] on span "In mẫu A5" at bounding box center [796, 99] width 68 height 24
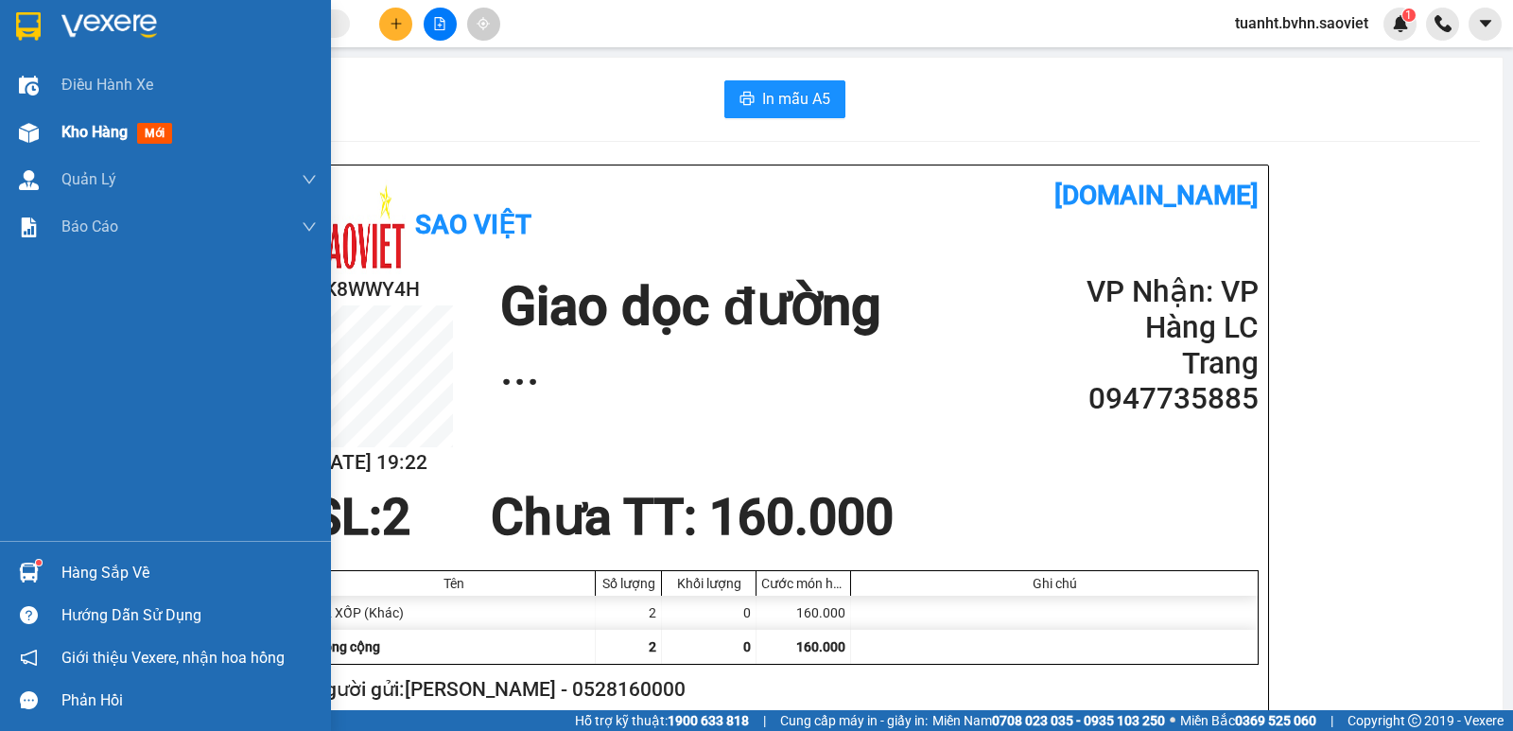
click at [76, 130] on span "Kho hàng" at bounding box center [94, 132] width 66 height 18
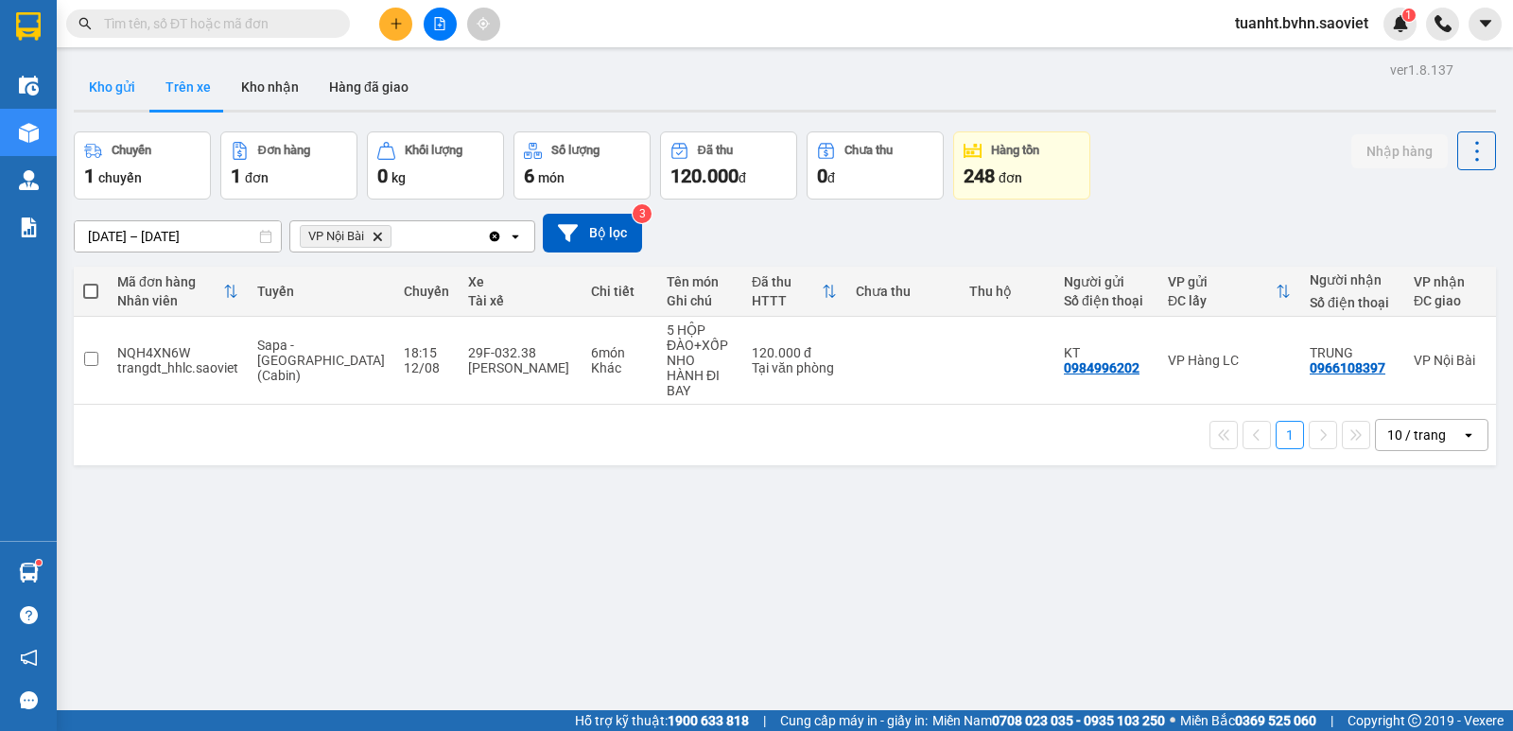
click at [122, 90] on button "Kho gửi" at bounding box center [112, 86] width 77 height 45
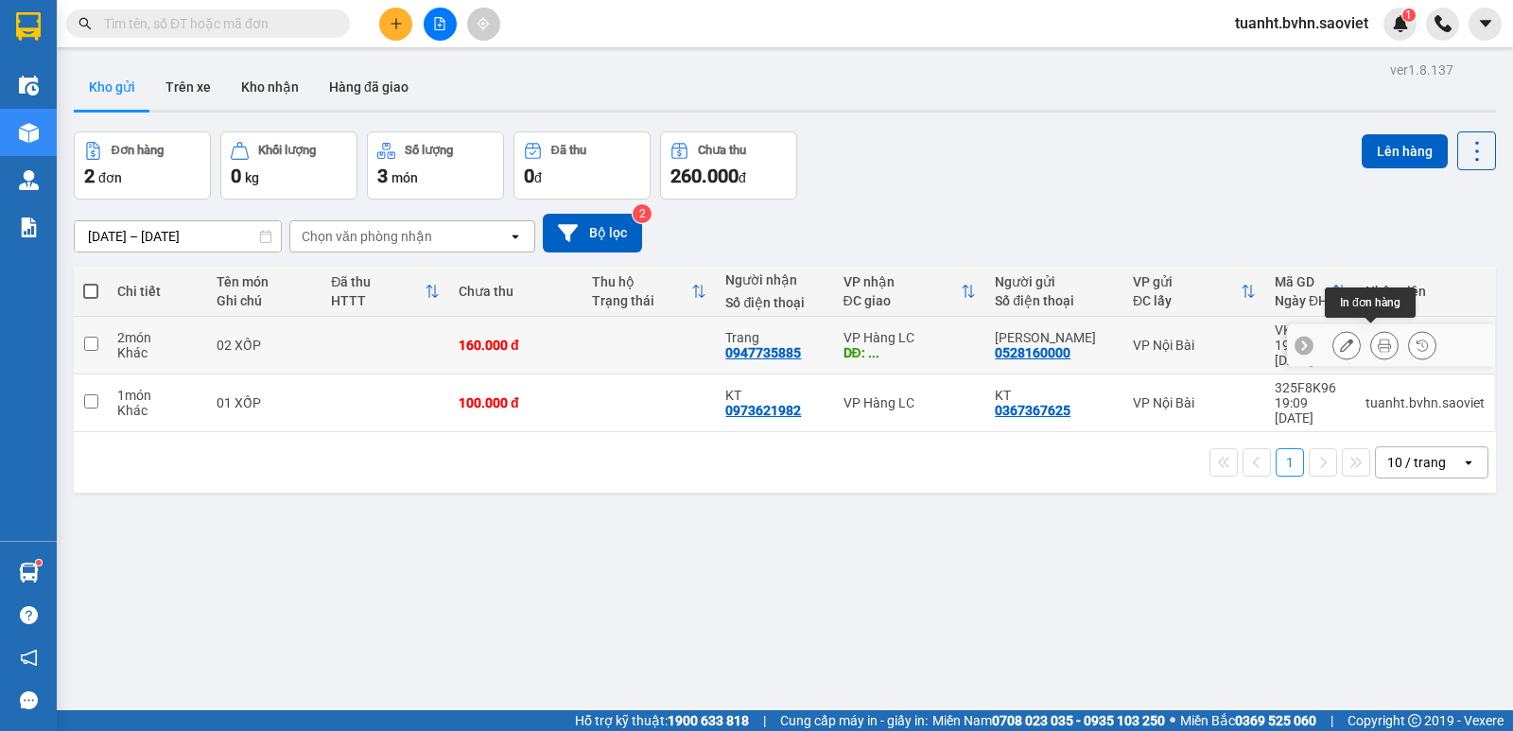
click at [1377, 338] on icon at bounding box center [1383, 344] width 13 height 13
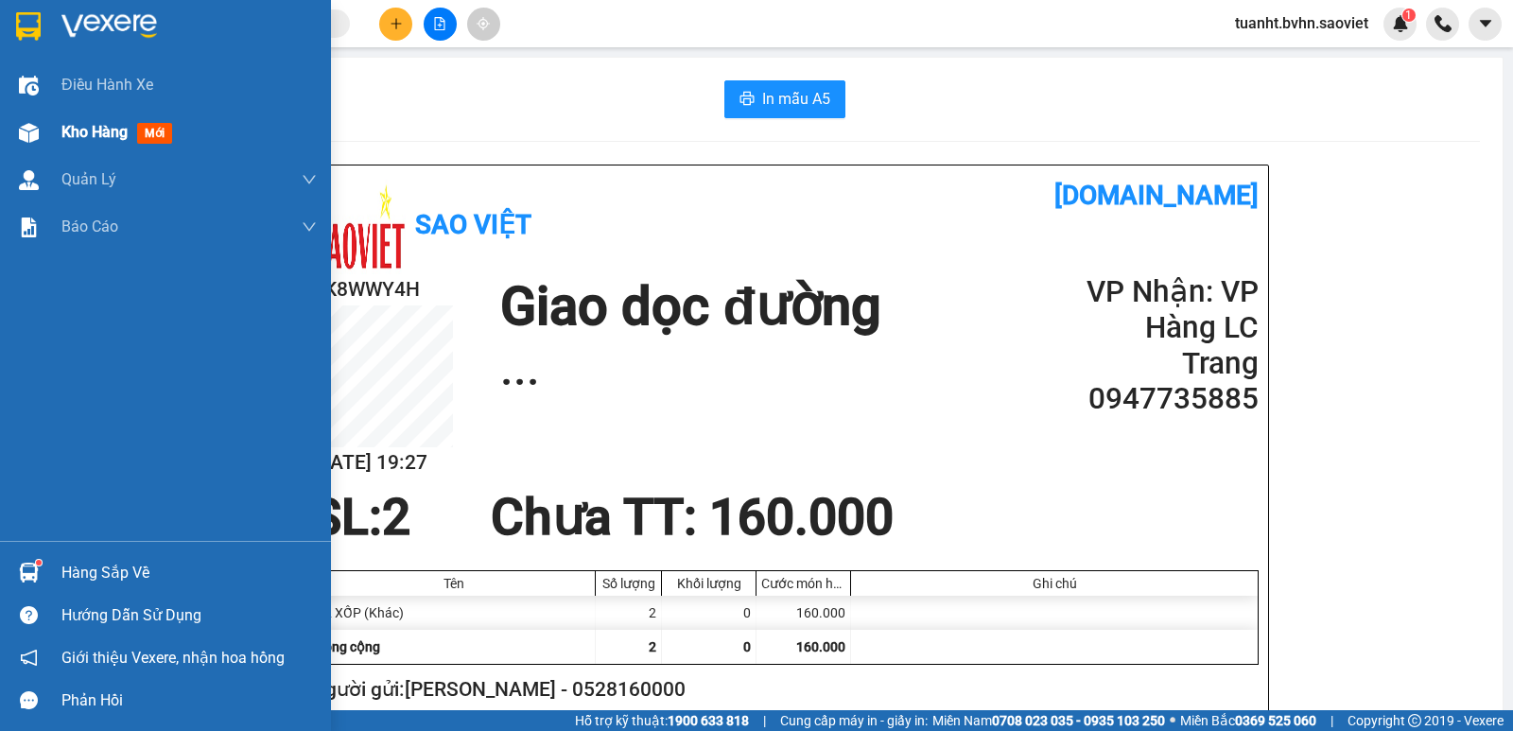
click at [78, 133] on span "Kho hàng" at bounding box center [94, 132] width 66 height 18
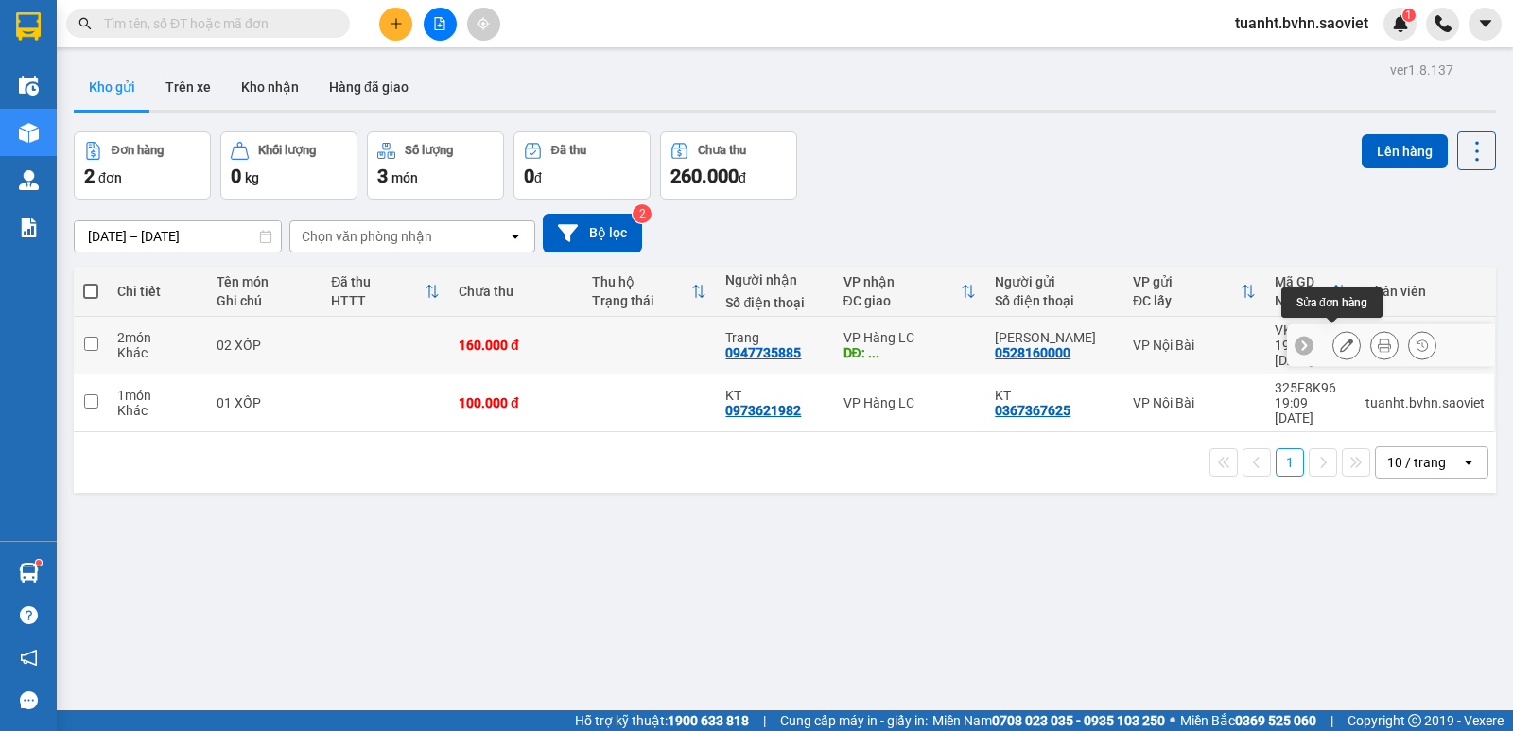
click at [1340, 338] on icon at bounding box center [1346, 344] width 13 height 13
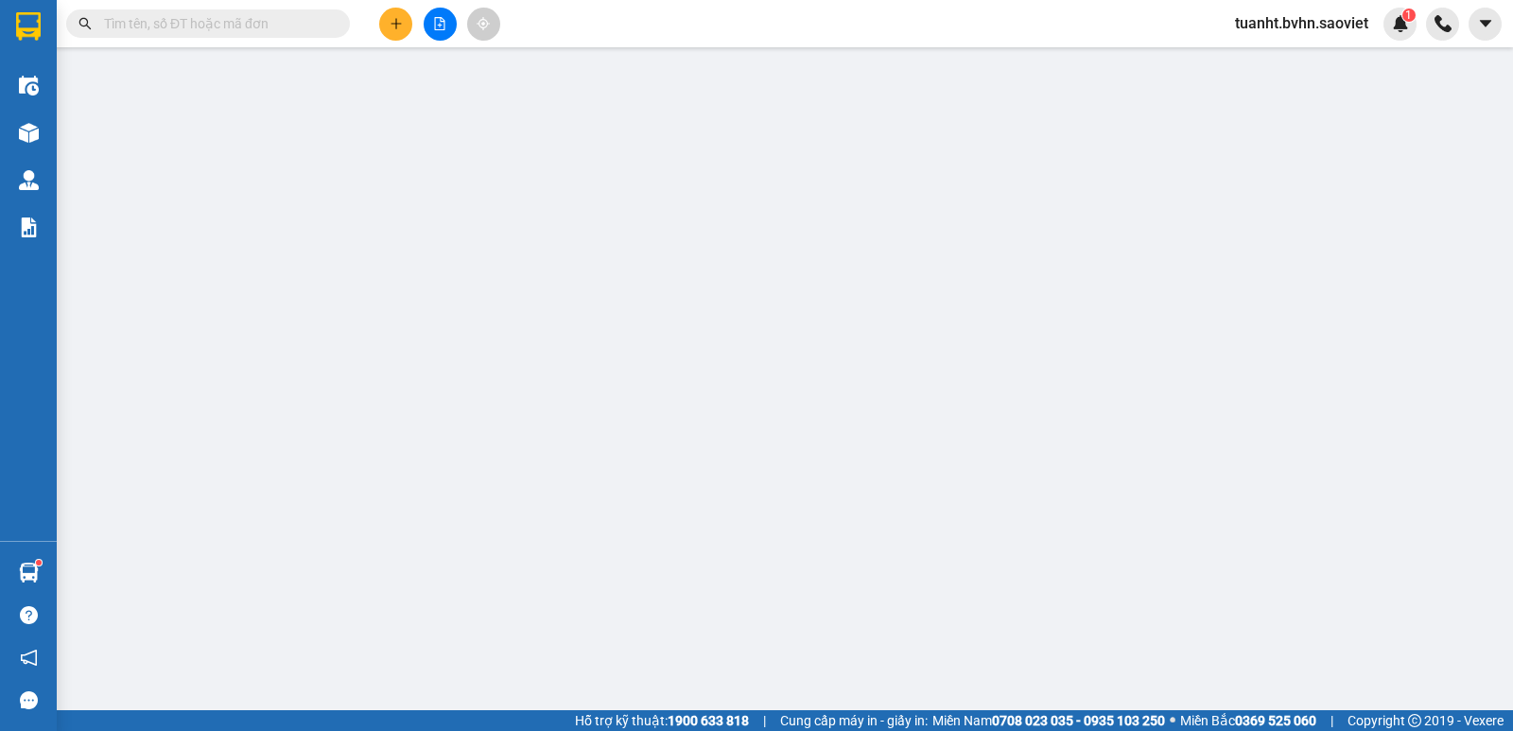
type input "0528160000"
type input "[PERSON_NAME]"
type input "0947735885"
type input "Trang"
type input "..."
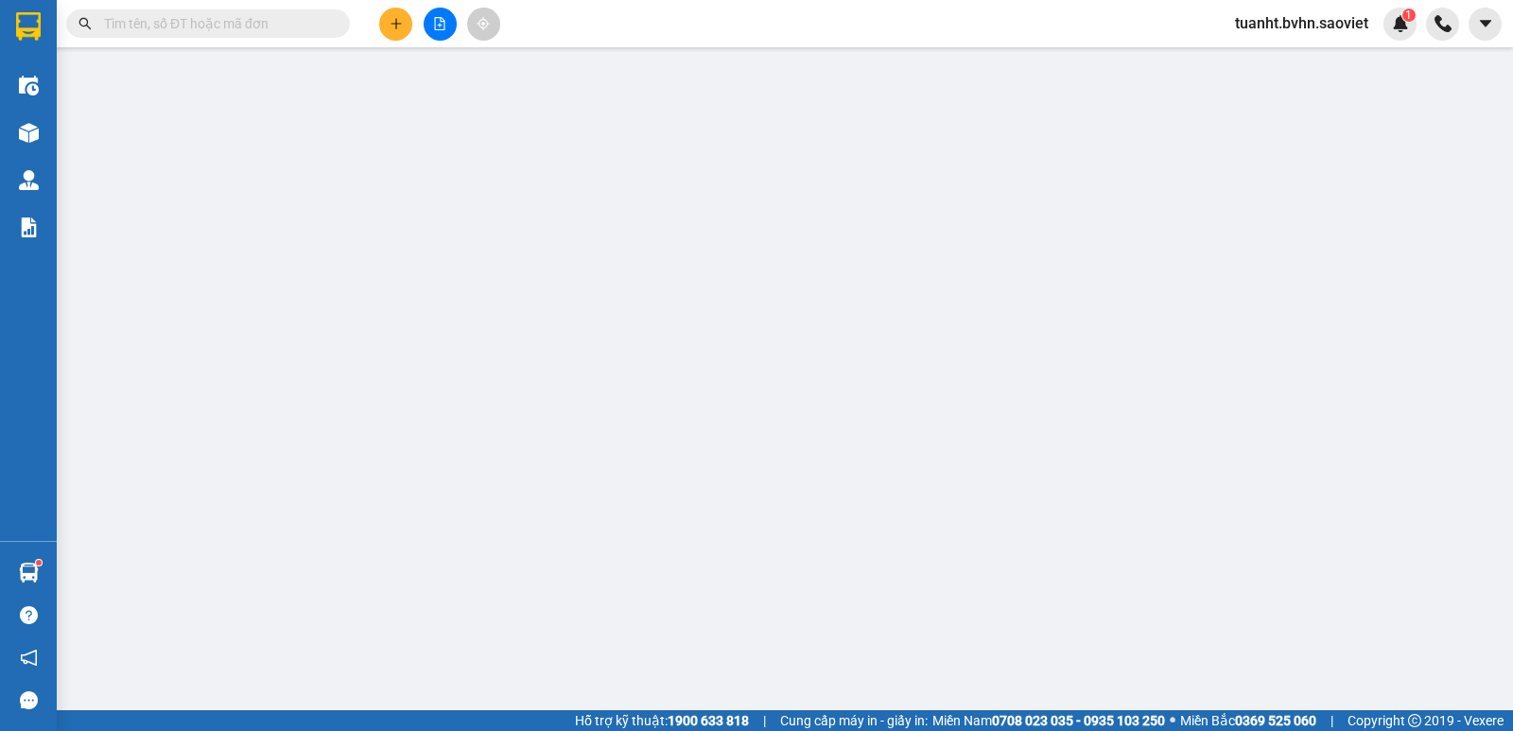
type input "160.000"
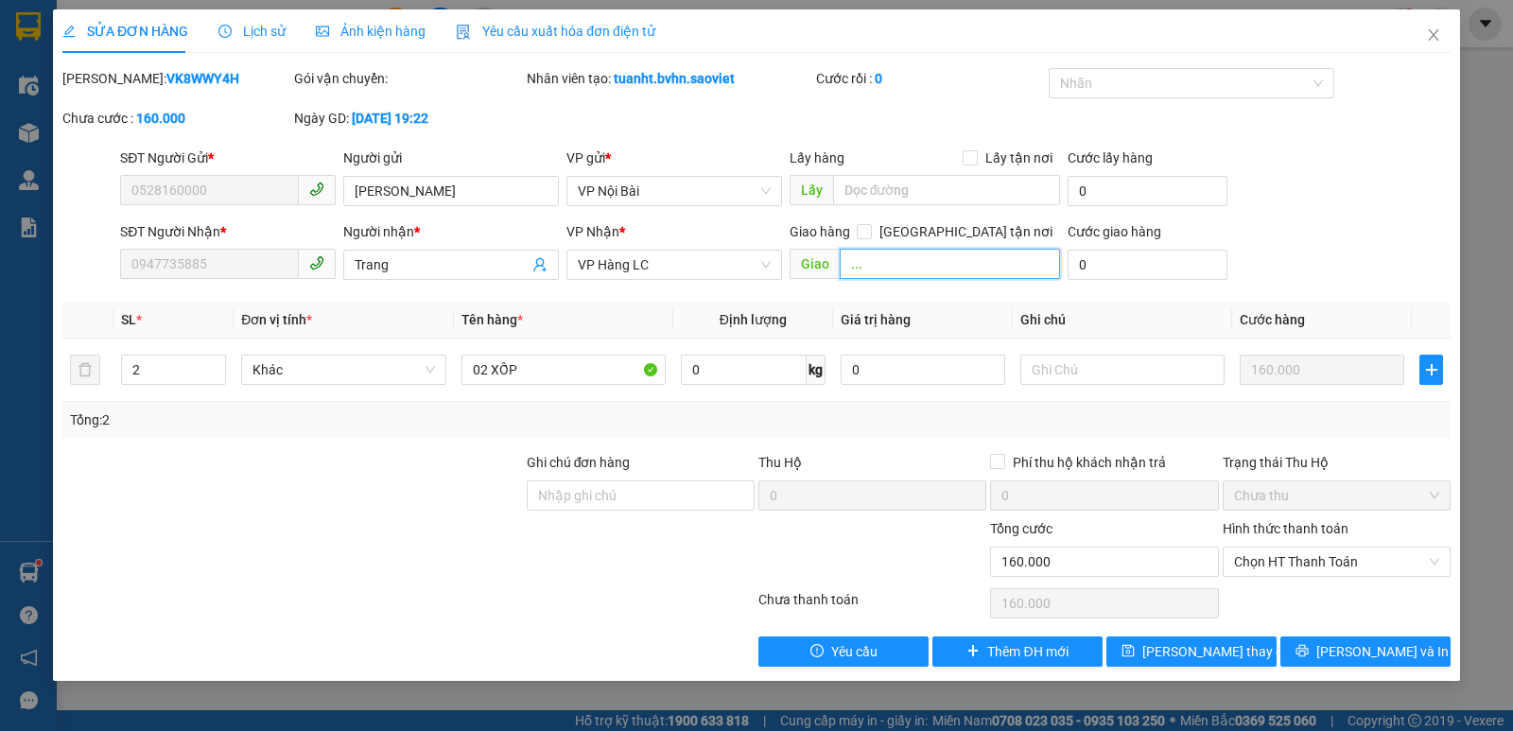
click at [888, 267] on input "..." at bounding box center [949, 264] width 221 height 30
click at [1196, 651] on span "[PERSON_NAME] thay đổi" at bounding box center [1217, 651] width 151 height 21
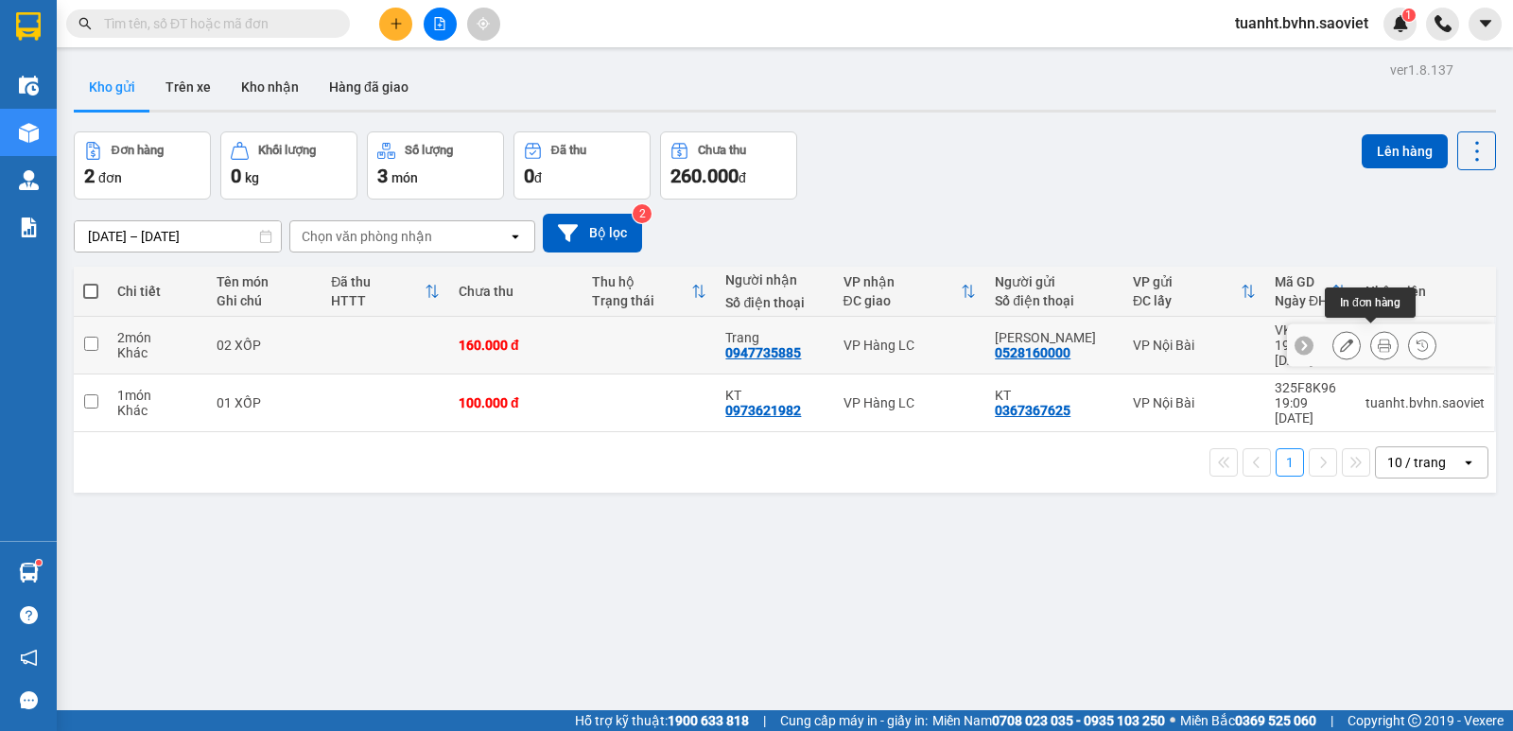
click at [1377, 340] on icon at bounding box center [1383, 344] width 13 height 13
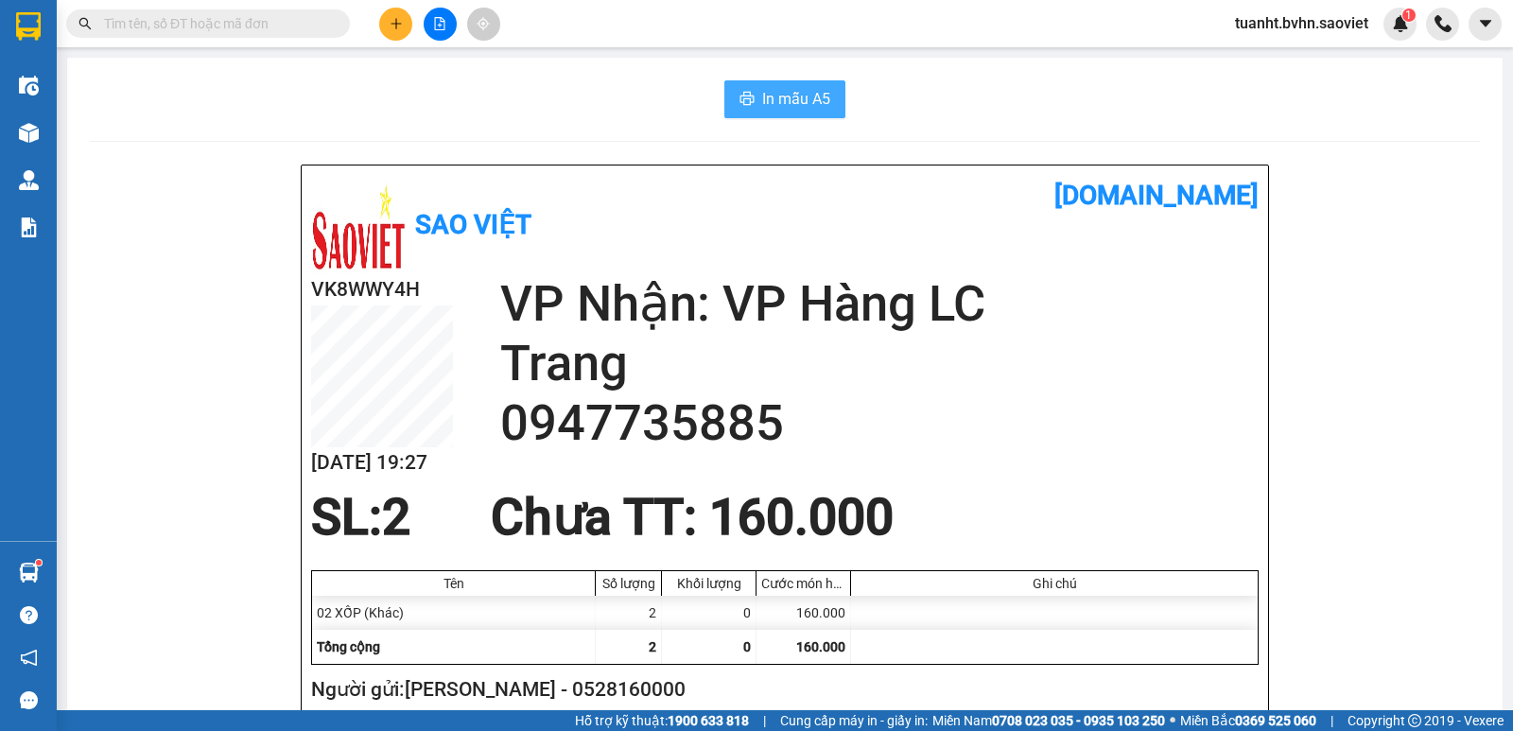
click at [790, 98] on span "In mẫu A5" at bounding box center [796, 99] width 68 height 24
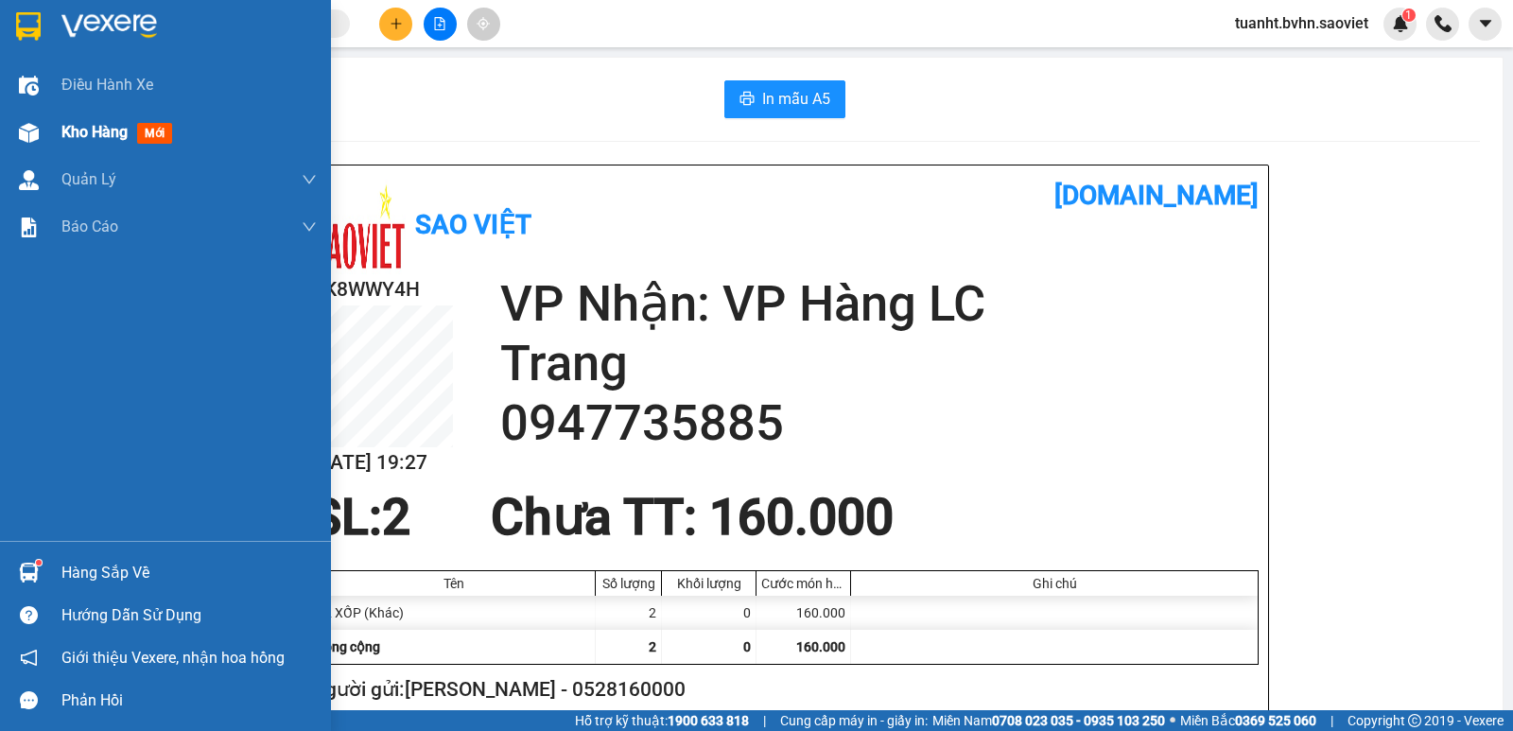
click at [50, 130] on div "Kho hàng mới" at bounding box center [165, 132] width 331 height 47
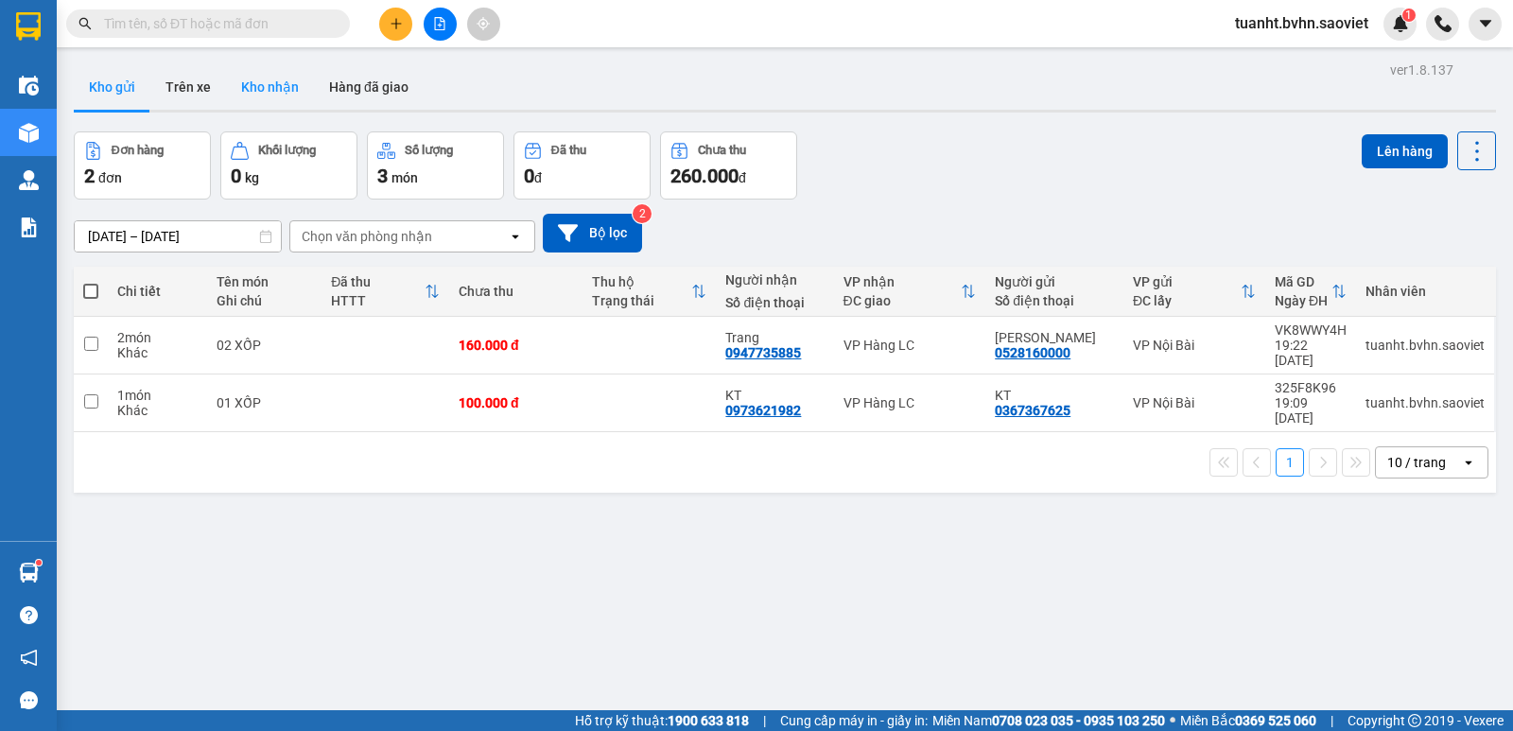
click at [273, 96] on button "Kho nhận" at bounding box center [270, 86] width 88 height 45
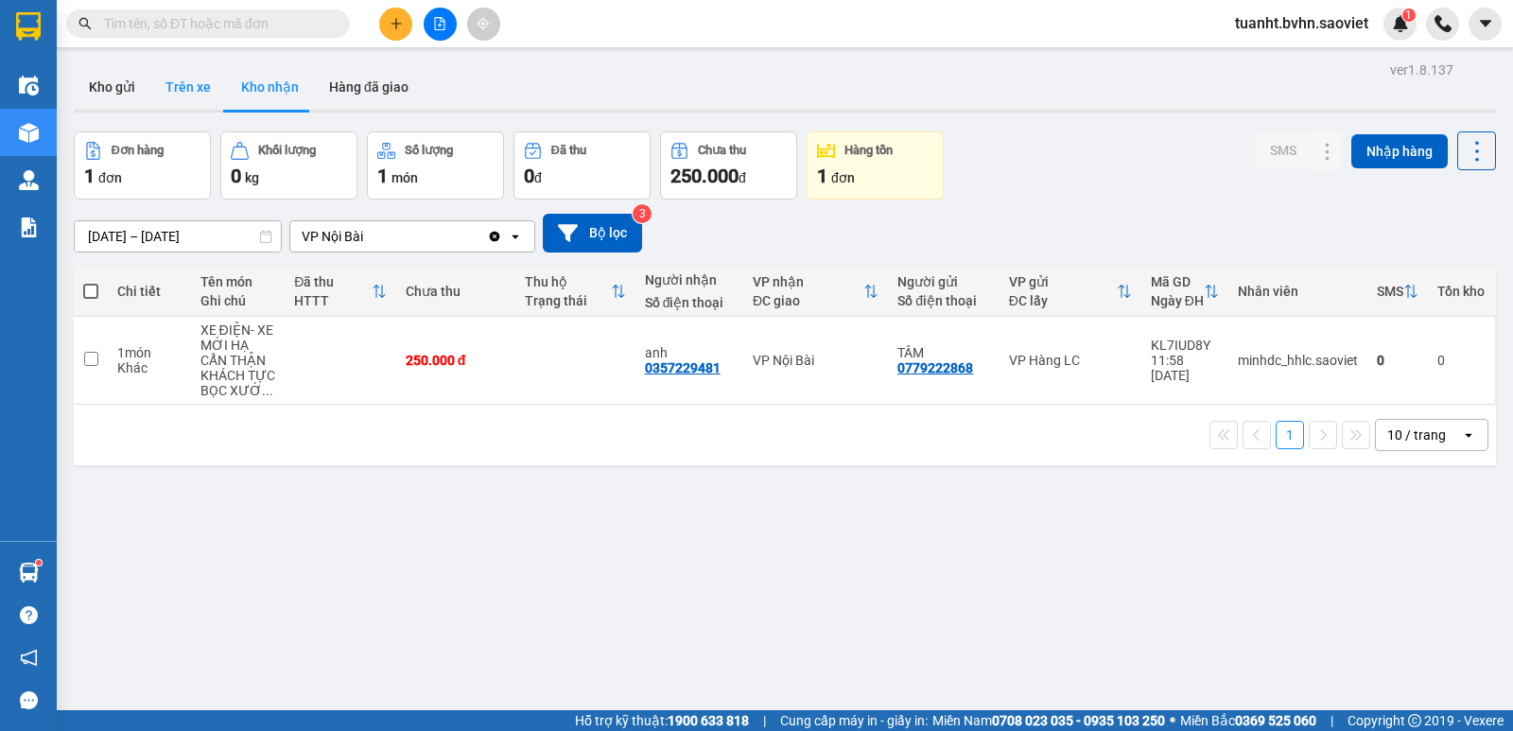
click at [187, 84] on button "Trên xe" at bounding box center [188, 86] width 76 height 45
